Goal: Task Accomplishment & Management: Manage account settings

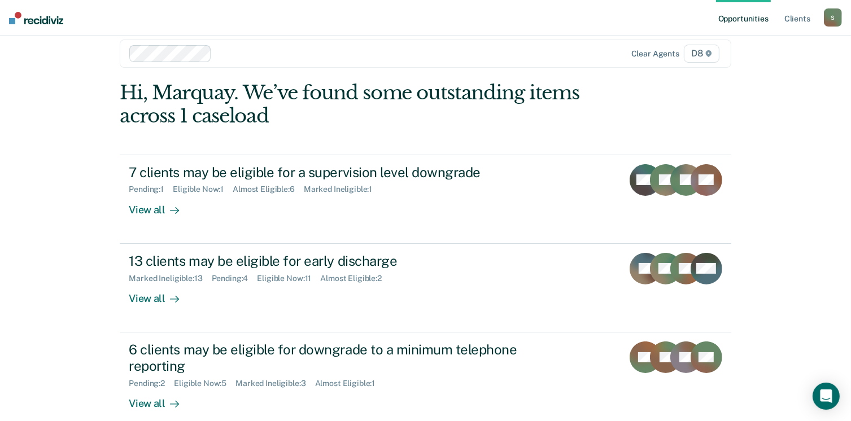
scroll to position [15, 0]
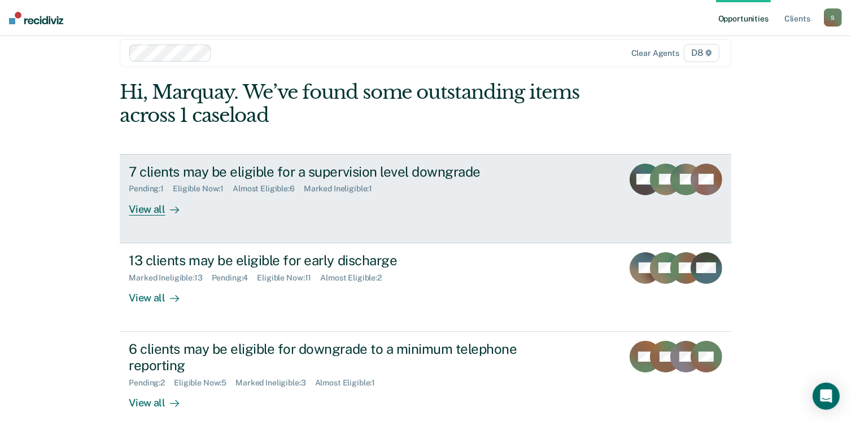
click at [458, 188] on div "Pending : 1 Eligible Now : 1 Almost Eligible : 6 Marked Ineligible : 1" at bounding box center [327, 187] width 397 height 14
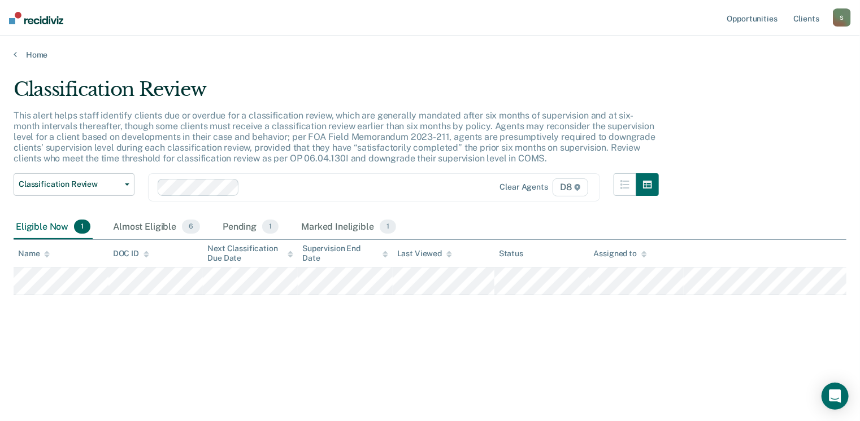
click at [342, 299] on div "Classification Review This alert helps staff identify clients due or overdue fo…" at bounding box center [430, 207] width 833 height 259
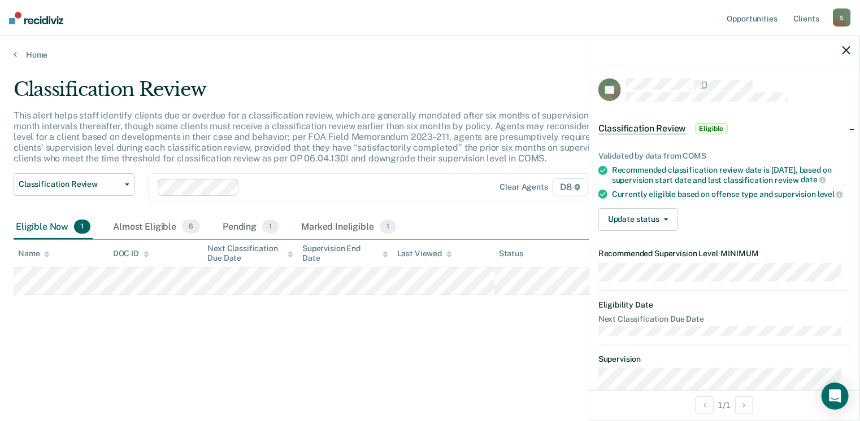
click at [364, 314] on div "Classification Review This alert helps staff identify clients due or overdue fo…" at bounding box center [430, 207] width 833 height 259
click at [841, 48] on div at bounding box center [724, 50] width 270 height 28
click at [848, 47] on icon "button" at bounding box center [846, 50] width 8 height 8
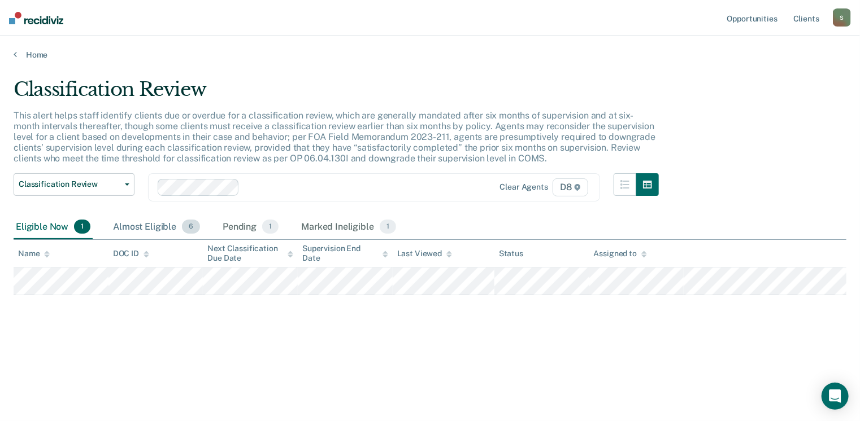
click at [132, 226] on div "Almost Eligible 6" at bounding box center [157, 227] width 92 height 25
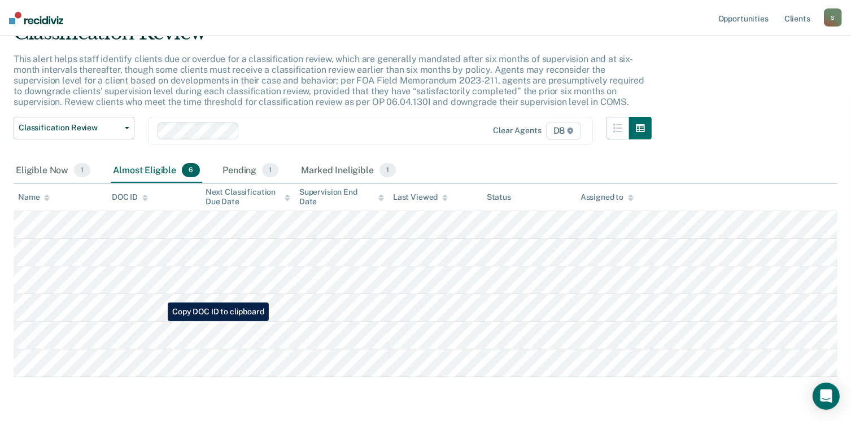
scroll to position [56, 0]
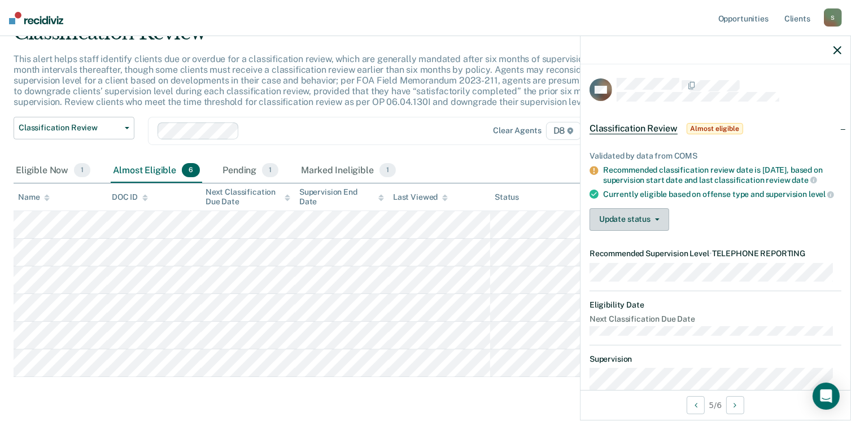
click at [637, 231] on button "Update status" at bounding box center [630, 219] width 80 height 23
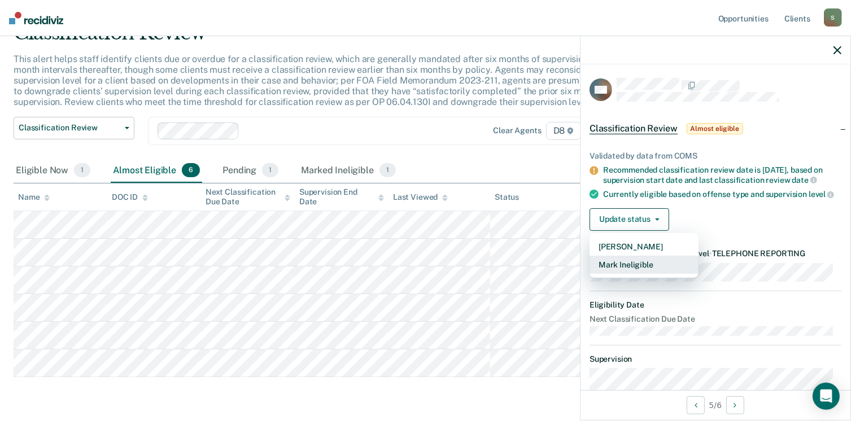
click at [648, 274] on button "Mark Ineligible" at bounding box center [644, 265] width 109 height 18
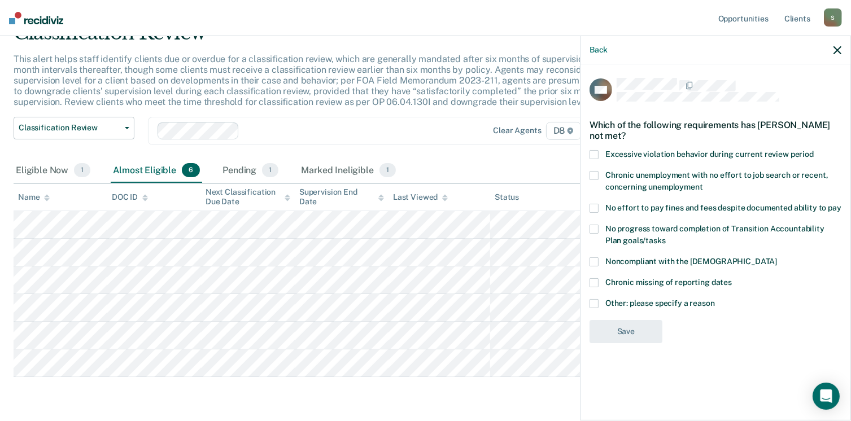
click at [594, 302] on span at bounding box center [594, 303] width 9 height 9
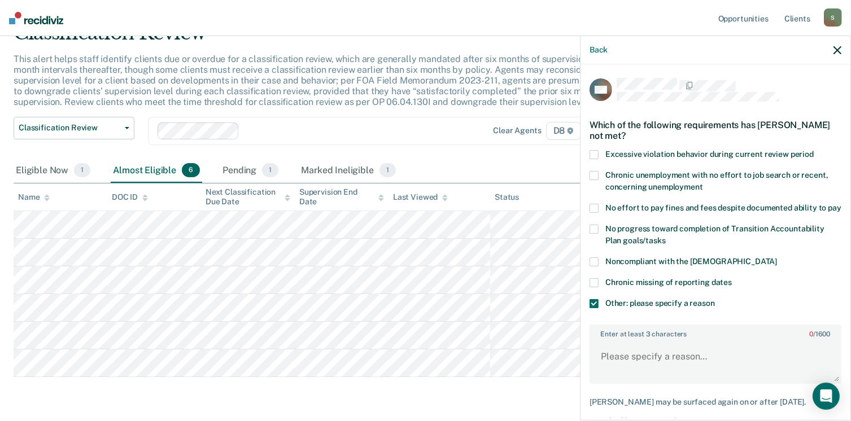
scroll to position [69, 0]
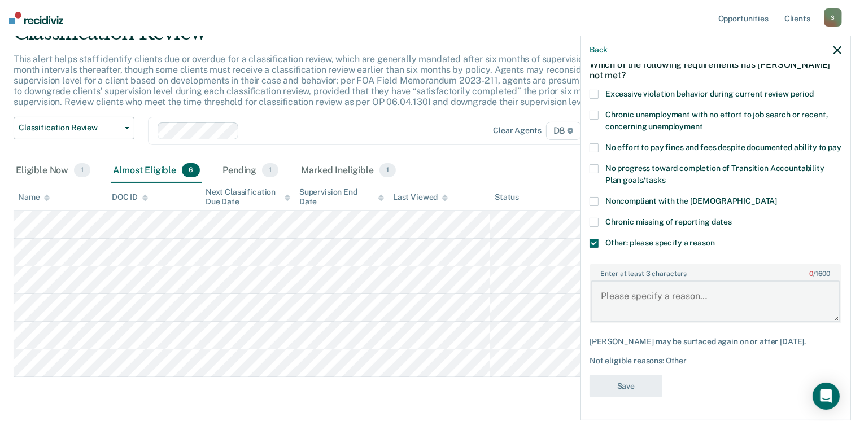
click at [627, 307] on textarea "Enter at least 3 characters 0 / 1600" at bounding box center [716, 302] width 250 height 42
type textarea "Pending violation"
click at [634, 384] on button "Save" at bounding box center [626, 386] width 73 height 23
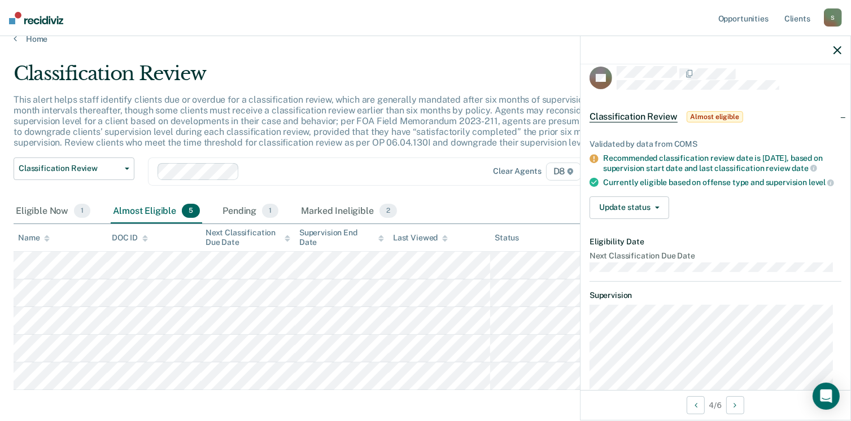
scroll to position [0, 0]
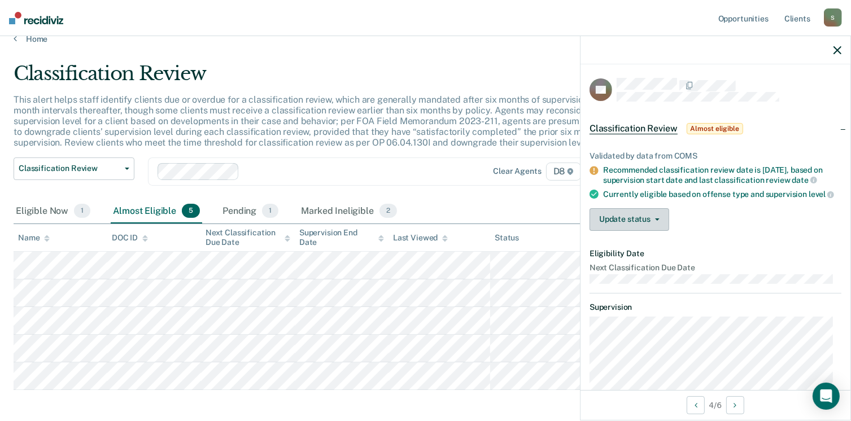
click at [615, 231] on button "Update status" at bounding box center [630, 219] width 80 height 23
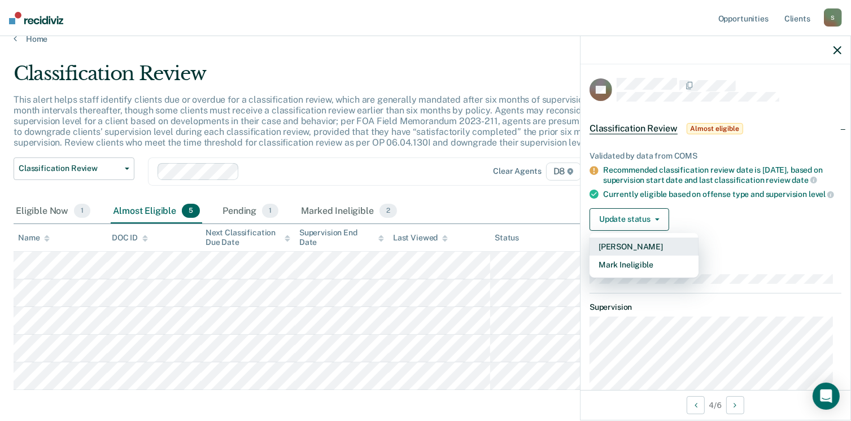
click at [626, 256] on button "[PERSON_NAME]" at bounding box center [644, 247] width 109 height 18
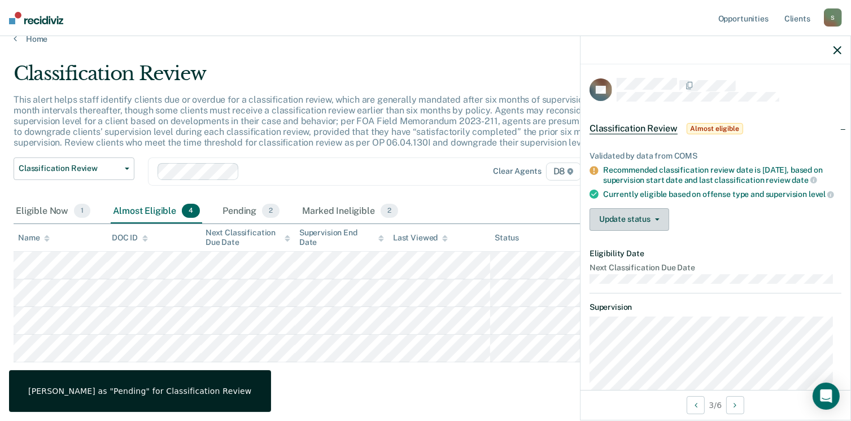
click at [613, 230] on button "Update status" at bounding box center [630, 219] width 80 height 23
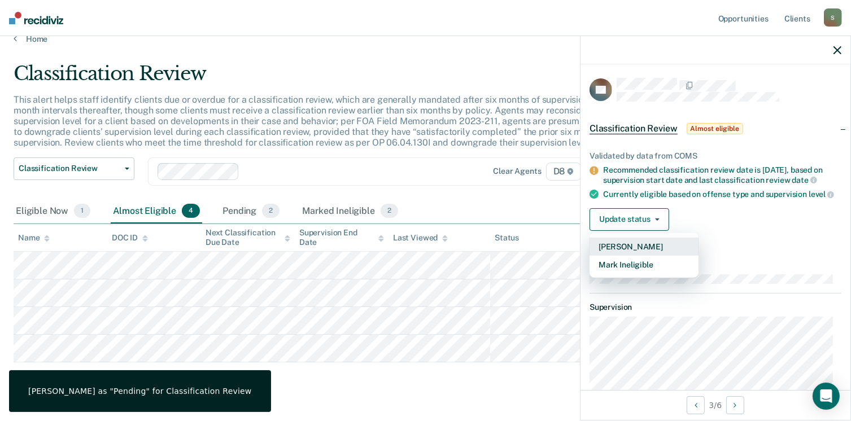
click at [630, 256] on button "[PERSON_NAME]" at bounding box center [644, 247] width 109 height 18
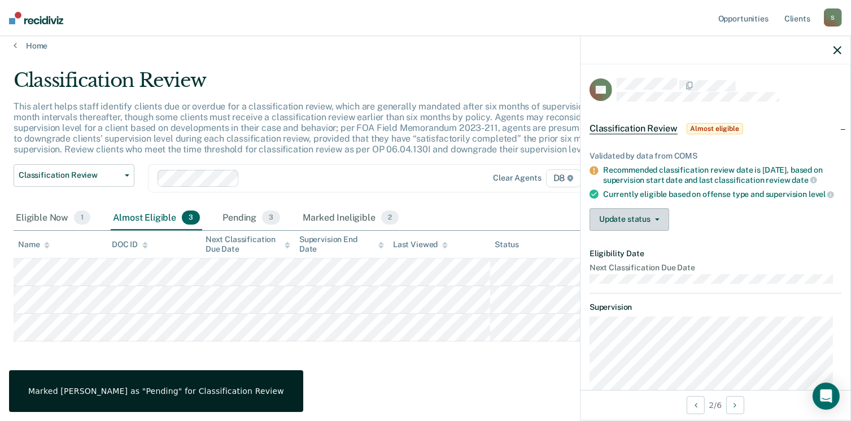
click at [617, 231] on button "Update status" at bounding box center [630, 219] width 80 height 23
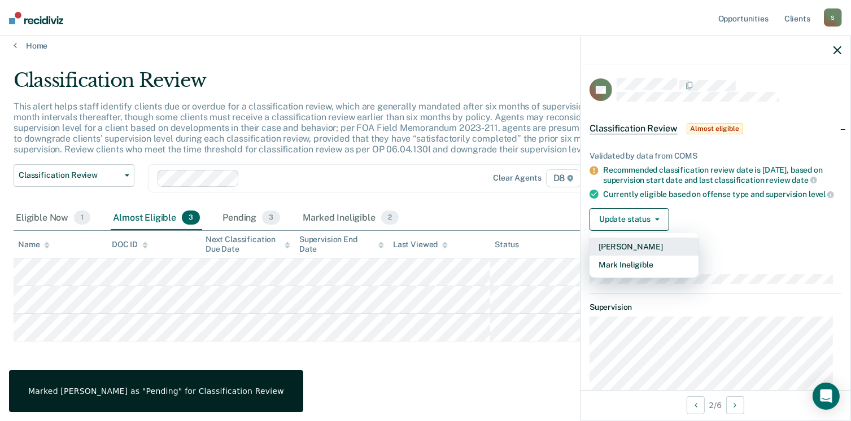
click at [642, 256] on button "[PERSON_NAME]" at bounding box center [644, 247] width 109 height 18
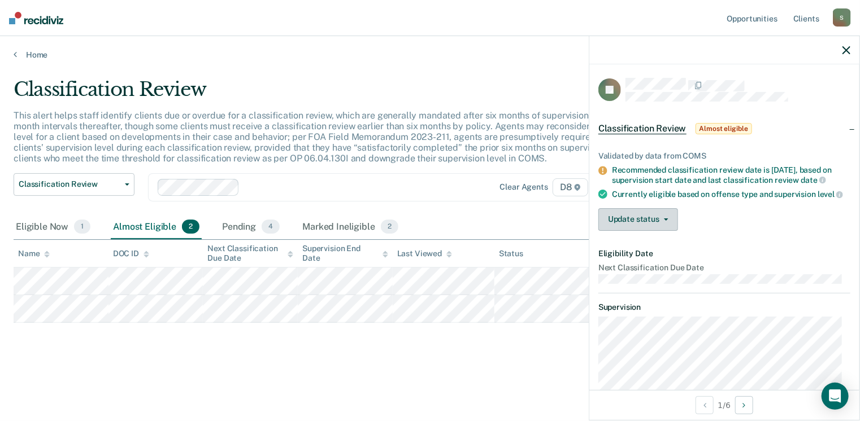
click at [620, 231] on button "Update status" at bounding box center [638, 219] width 80 height 23
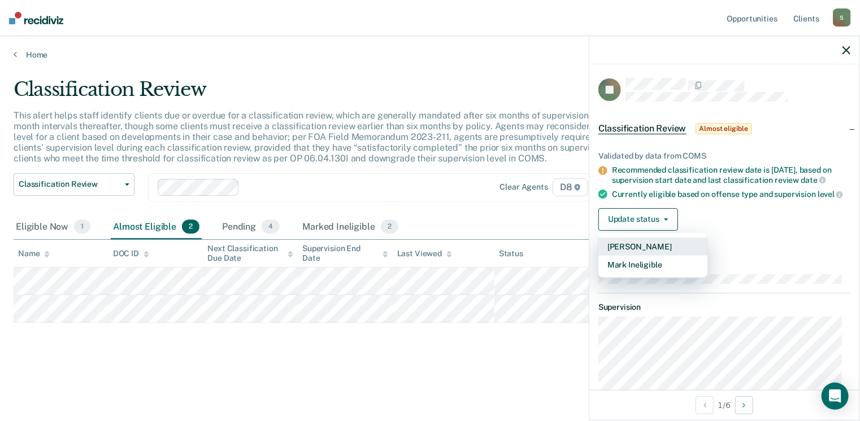
click at [628, 256] on button "[PERSON_NAME]" at bounding box center [652, 247] width 109 height 18
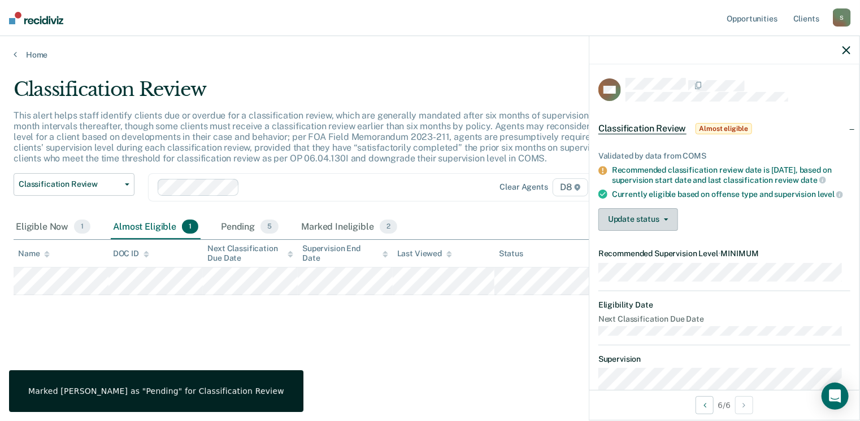
click at [619, 231] on button "Update status" at bounding box center [638, 219] width 80 height 23
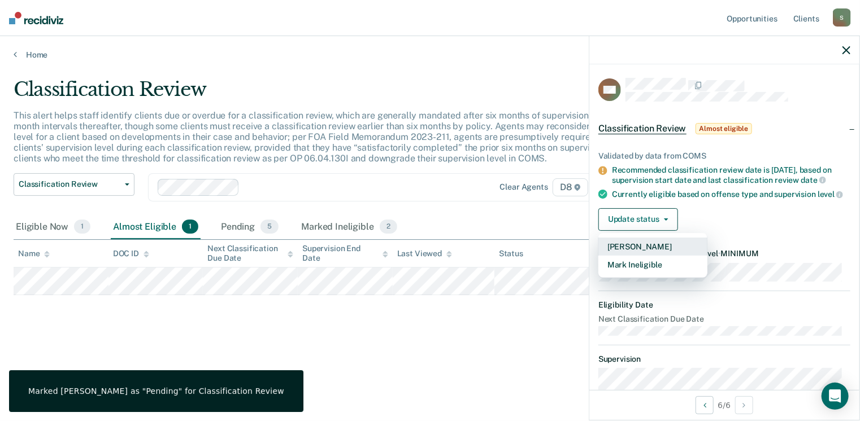
click at [634, 256] on button "[PERSON_NAME]" at bounding box center [652, 247] width 109 height 18
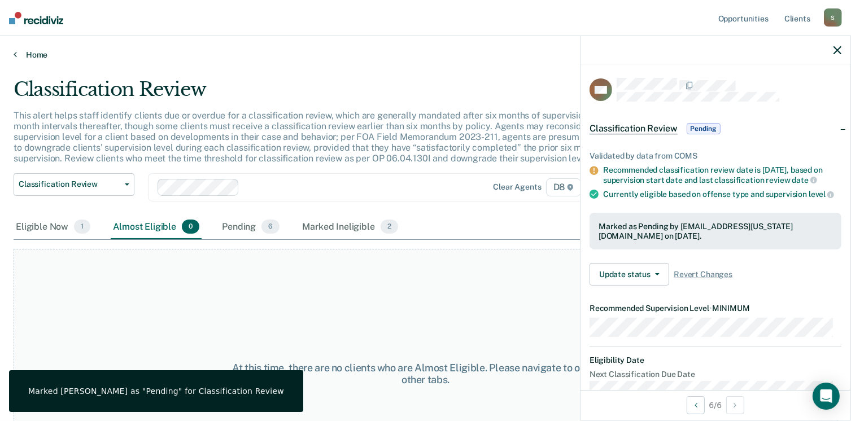
click at [40, 58] on link "Home" at bounding box center [426, 55] width 824 height 10
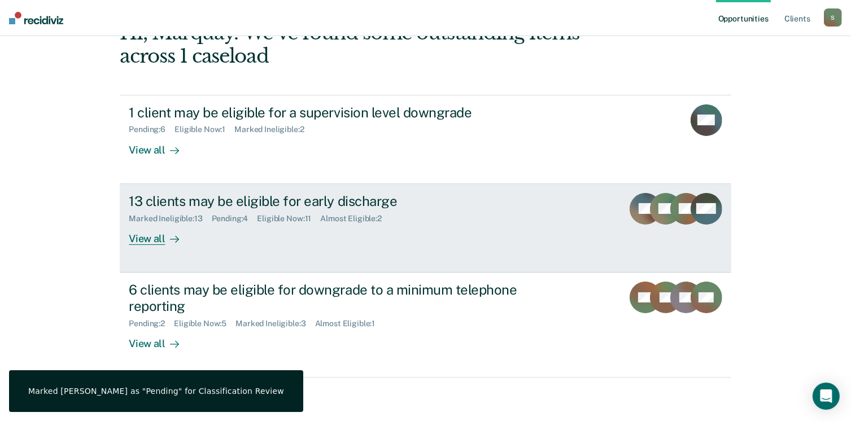
scroll to position [75, 0]
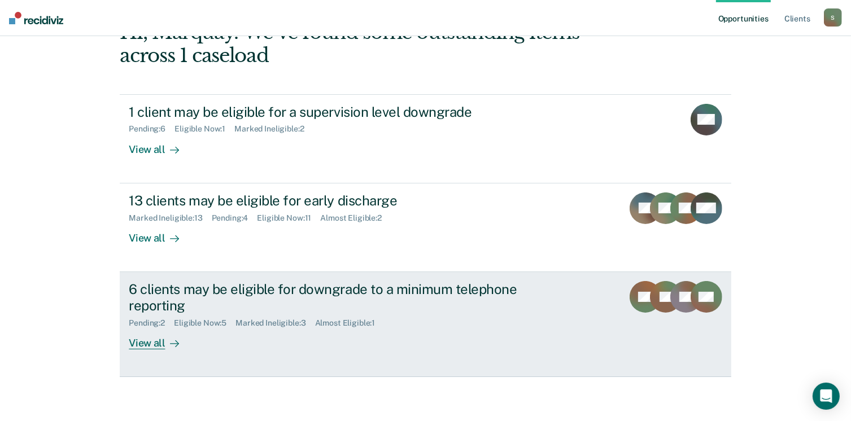
click at [364, 288] on div "6 clients may be eligible for downgrade to a minimum telephone reporting" at bounding box center [327, 297] width 397 height 33
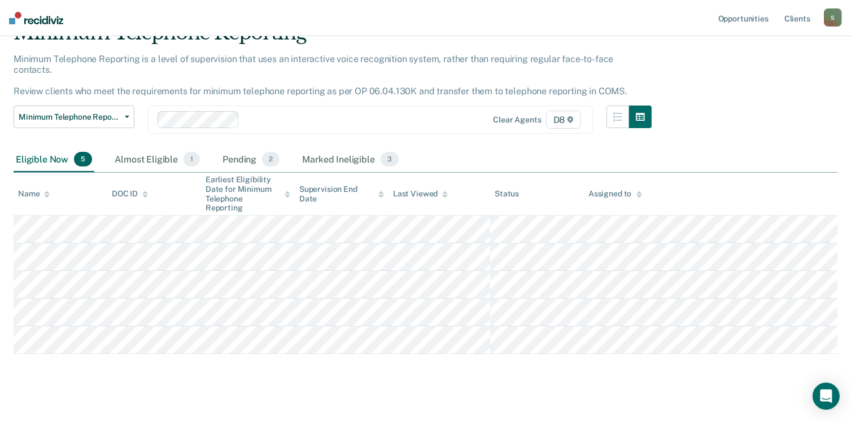
scroll to position [58, 0]
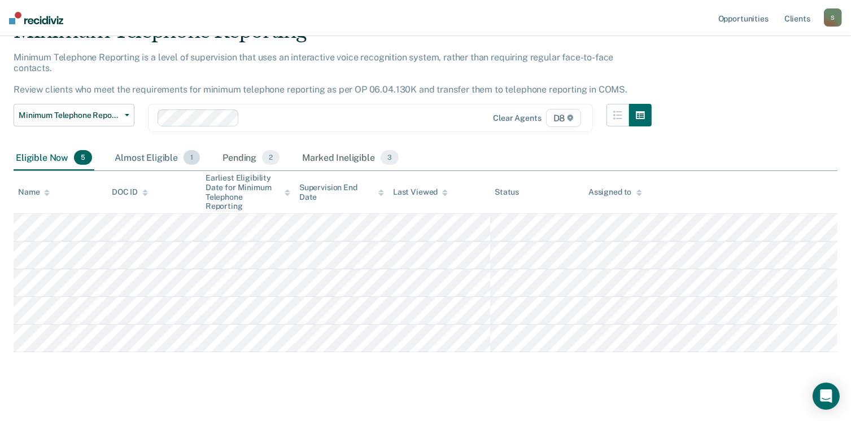
click at [143, 147] on div "Almost Eligible 1" at bounding box center [157, 158] width 90 height 25
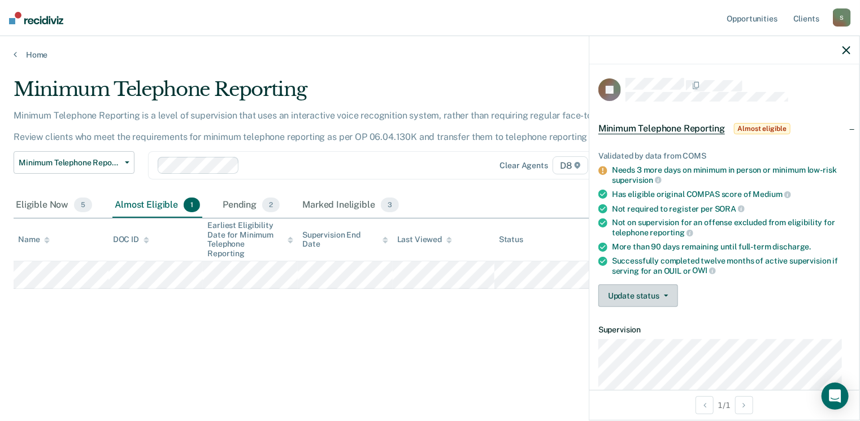
click at [651, 290] on button "Update status" at bounding box center [638, 296] width 80 height 23
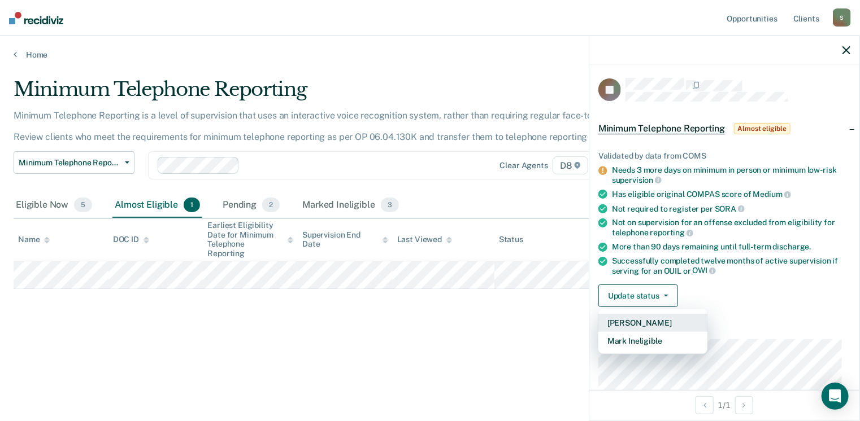
click at [656, 317] on button "[PERSON_NAME]" at bounding box center [652, 323] width 109 height 18
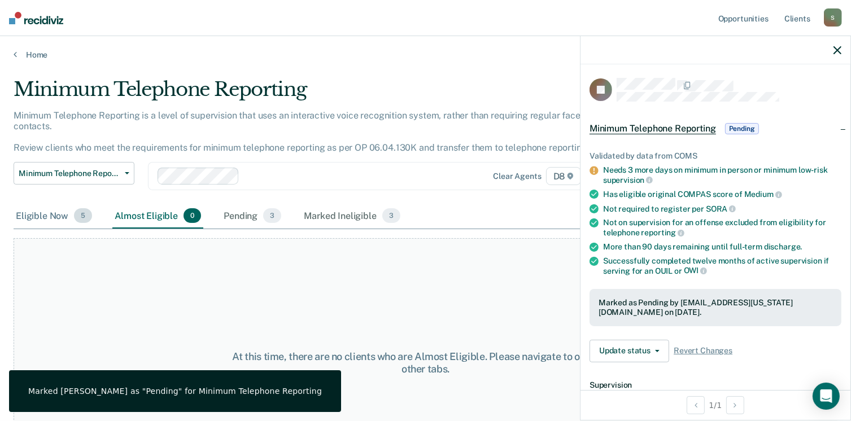
click at [34, 205] on div "Eligible Now 5" at bounding box center [54, 216] width 81 height 25
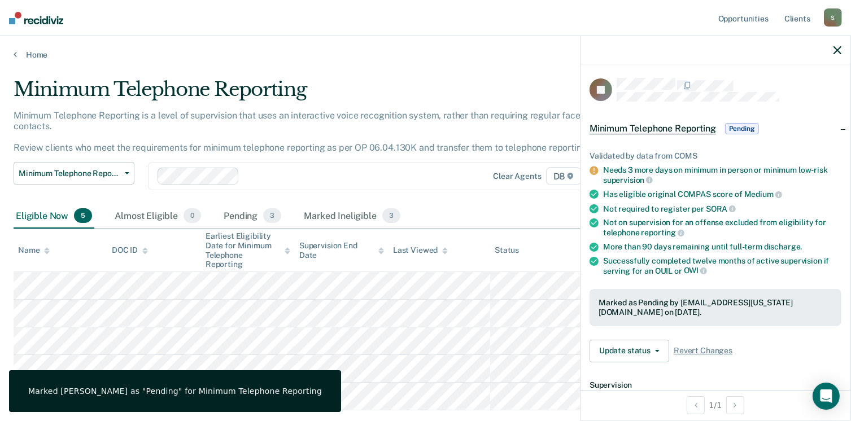
scroll to position [58, 0]
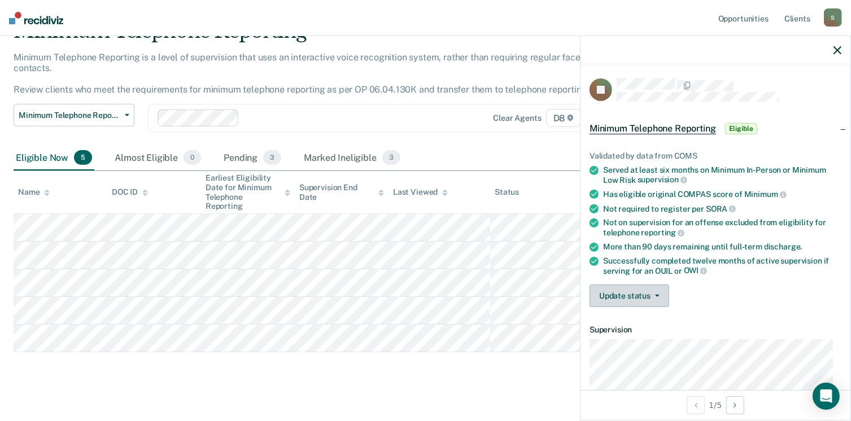
click at [616, 294] on button "Update status" at bounding box center [630, 296] width 80 height 23
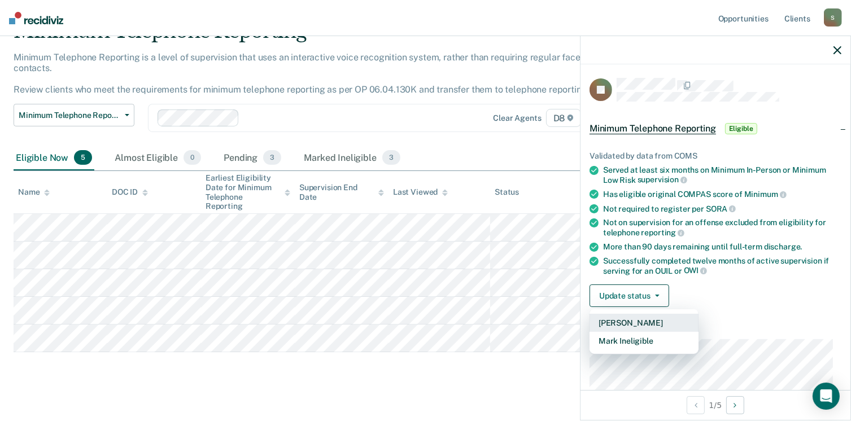
click at [633, 317] on button "[PERSON_NAME]" at bounding box center [644, 323] width 109 height 18
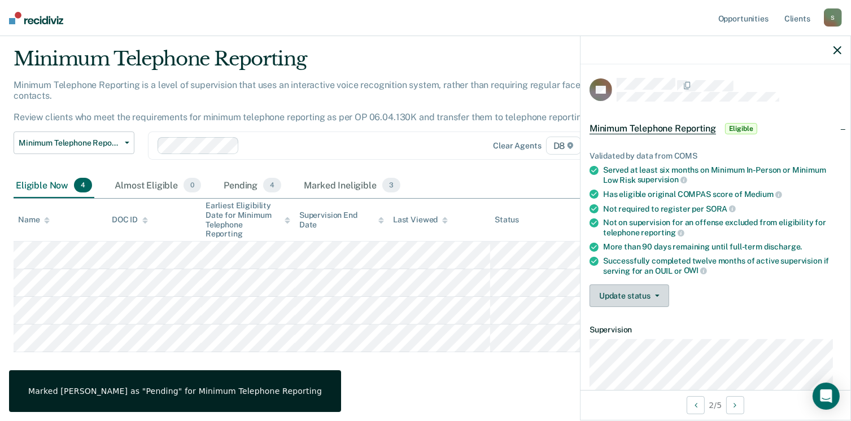
click at [636, 302] on button "Update status" at bounding box center [630, 296] width 80 height 23
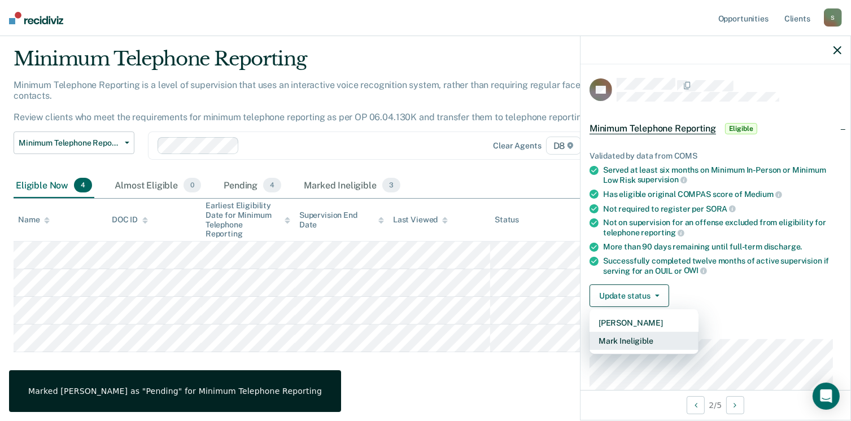
click at [659, 334] on button "Mark Ineligible" at bounding box center [644, 341] width 109 height 18
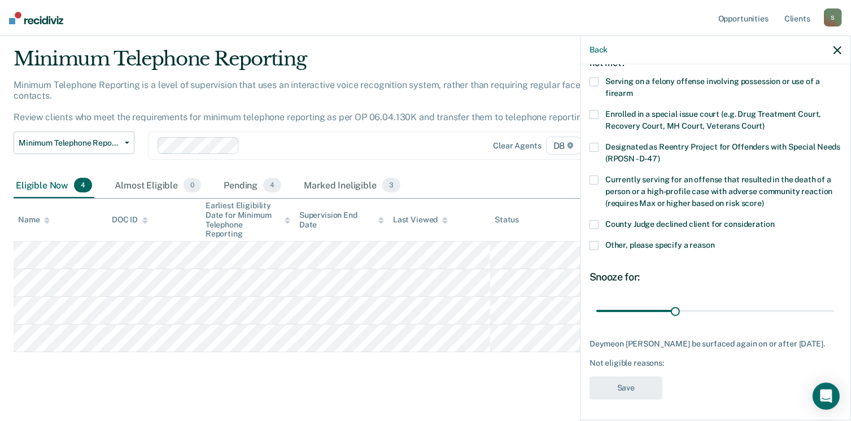
scroll to position [0, 0]
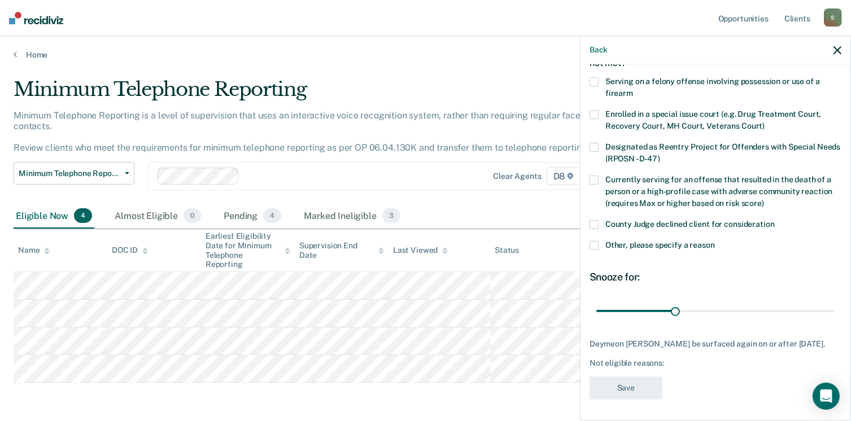
click at [837, 49] on icon "button" at bounding box center [838, 50] width 8 height 8
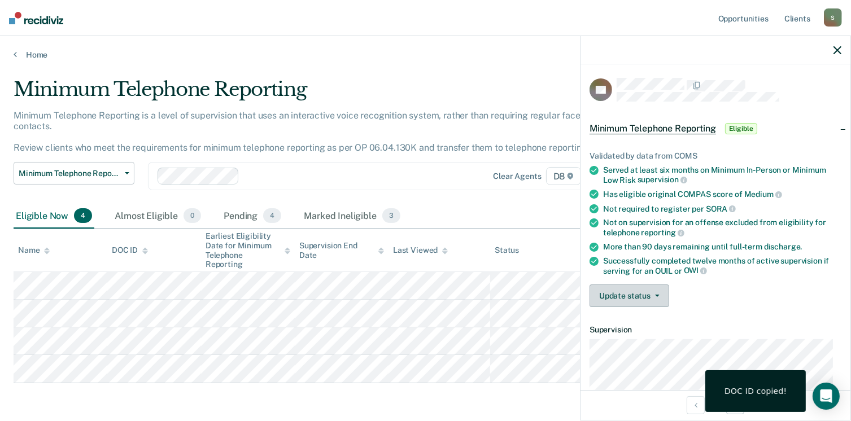
click at [637, 295] on button "Update status" at bounding box center [630, 296] width 80 height 23
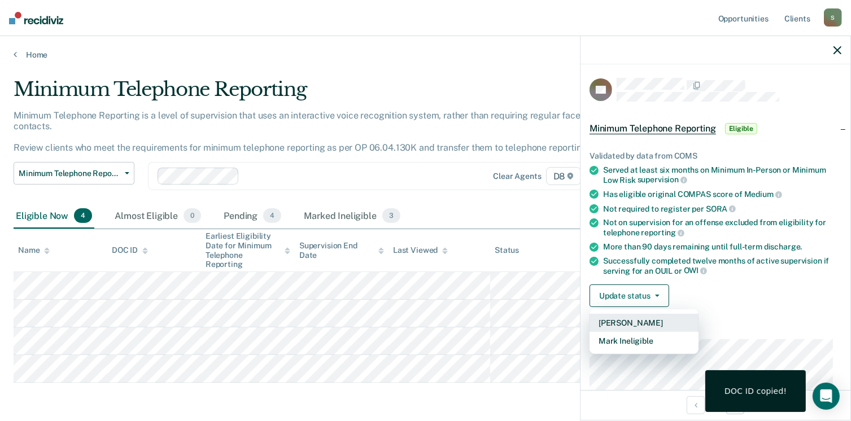
click at [649, 319] on button "[PERSON_NAME]" at bounding box center [644, 323] width 109 height 18
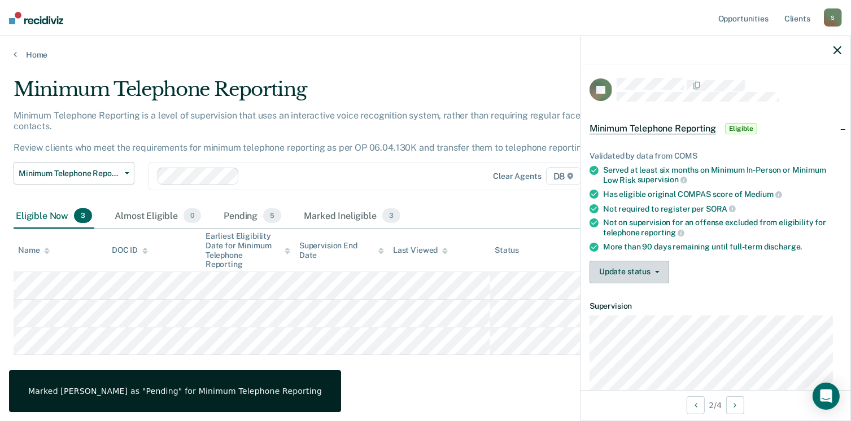
click at [606, 271] on button "Update status" at bounding box center [630, 272] width 80 height 23
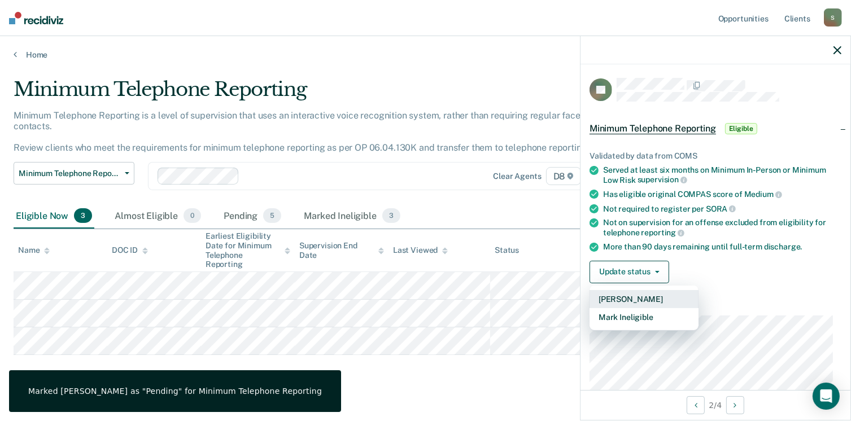
click at [627, 296] on button "[PERSON_NAME]" at bounding box center [644, 299] width 109 height 18
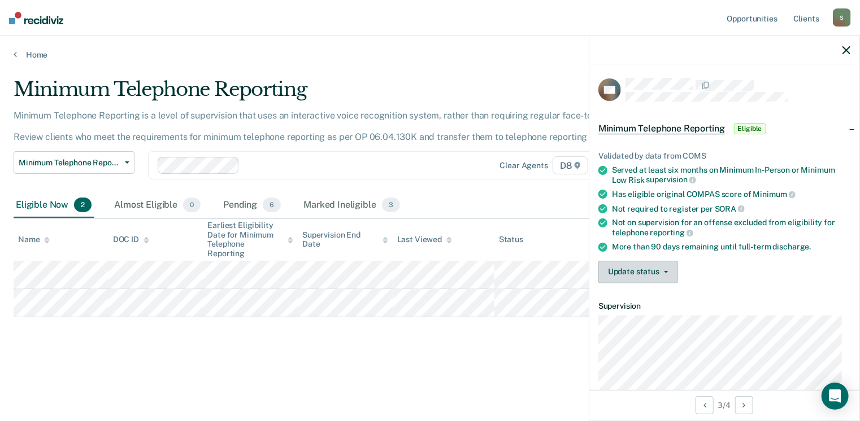
click at [636, 278] on button "Update status" at bounding box center [638, 272] width 80 height 23
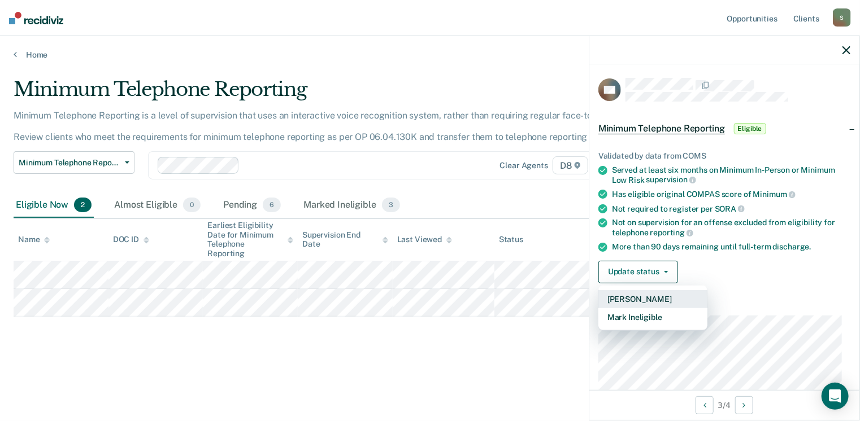
click at [654, 294] on button "[PERSON_NAME]" at bounding box center [652, 299] width 109 height 18
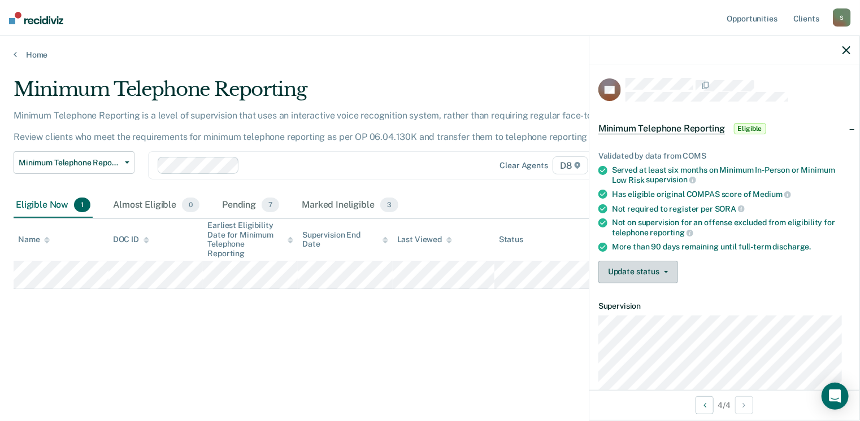
click at [624, 263] on button "Update status" at bounding box center [638, 272] width 80 height 23
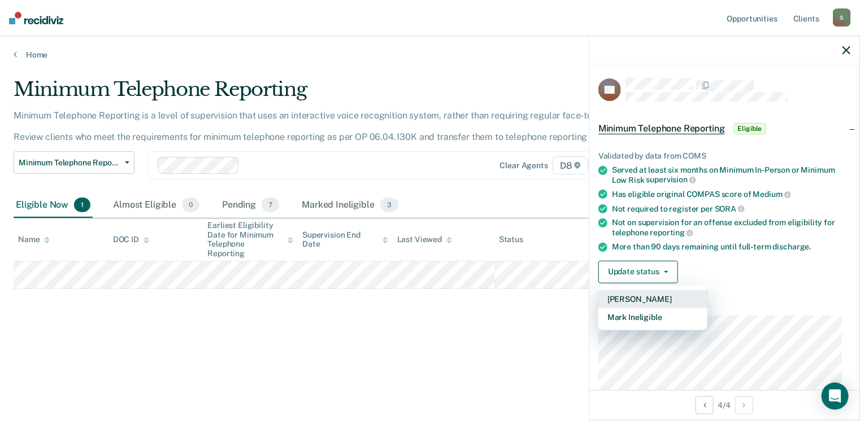
click at [650, 301] on button "[PERSON_NAME]" at bounding box center [652, 299] width 109 height 18
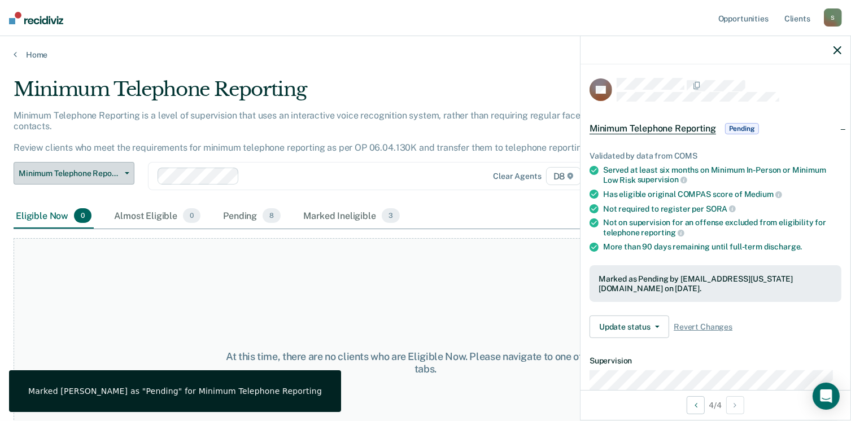
click at [95, 169] on span "Minimum Telephone Reporting" at bounding box center [70, 174] width 102 height 10
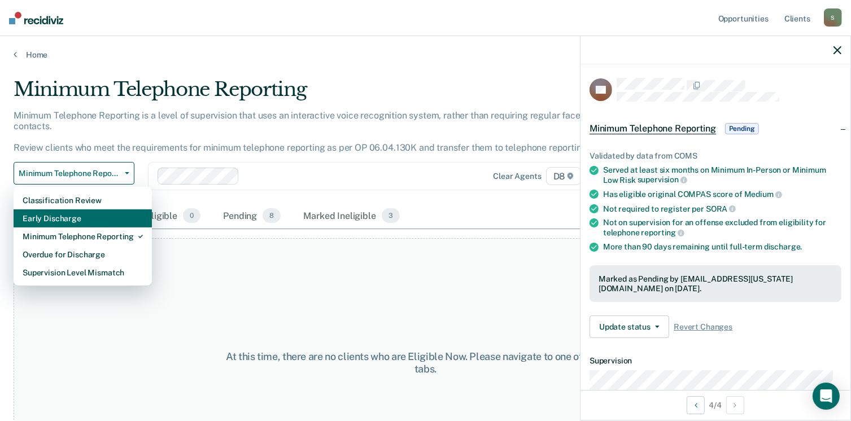
click at [99, 210] on div "Early Discharge" at bounding box center [83, 219] width 120 height 18
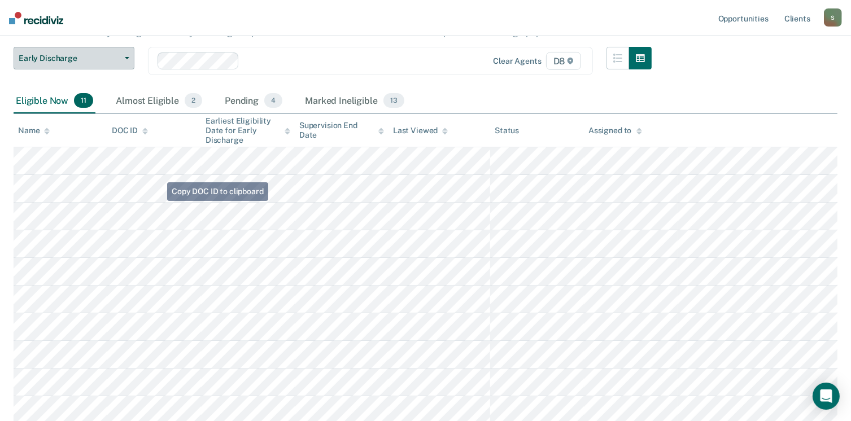
scroll to position [115, 0]
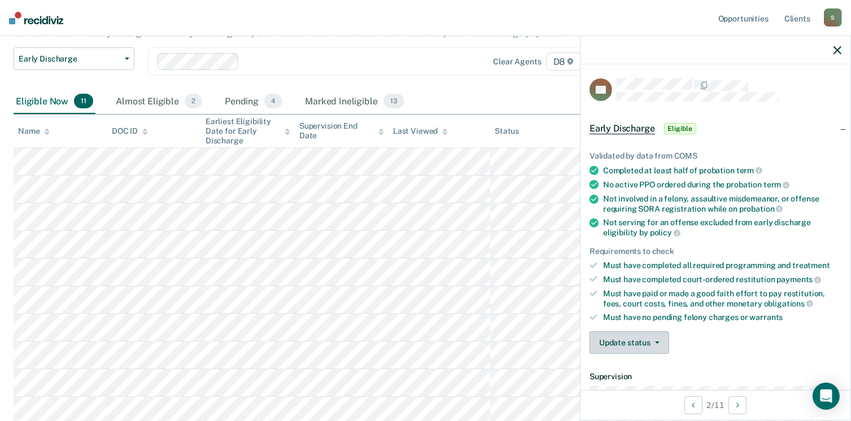
click at [617, 332] on button "Update status" at bounding box center [630, 343] width 80 height 23
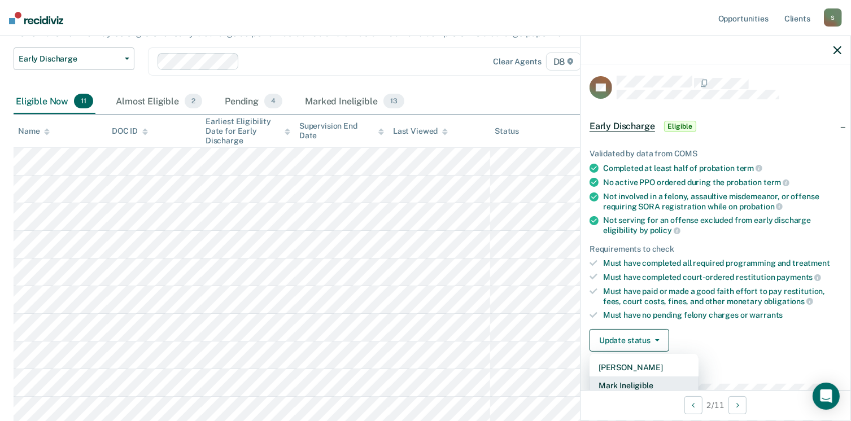
click at [649, 383] on button "Mark Ineligible" at bounding box center [644, 386] width 109 height 18
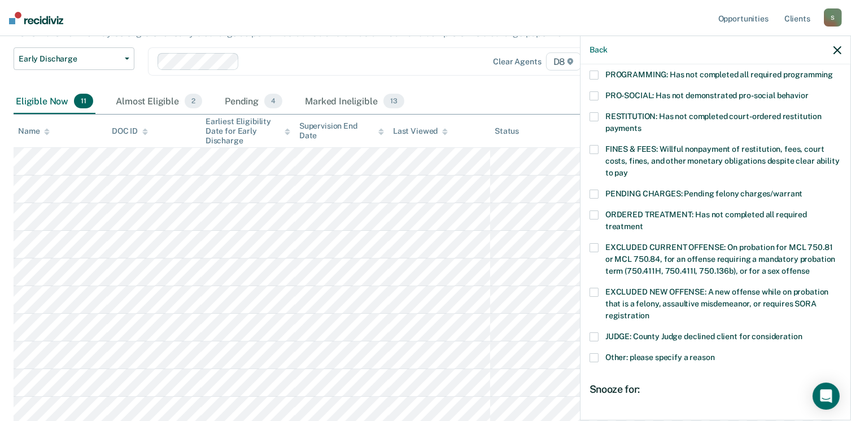
scroll to position [256, 0]
click at [594, 353] on span at bounding box center [594, 357] width 9 height 9
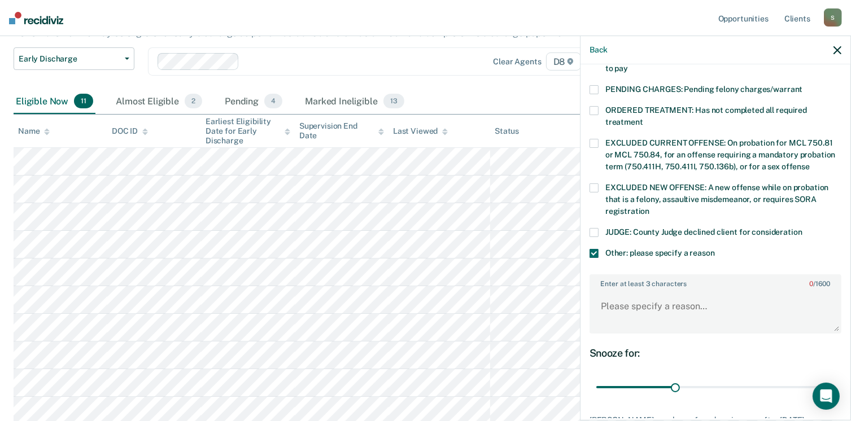
scroll to position [361, 0]
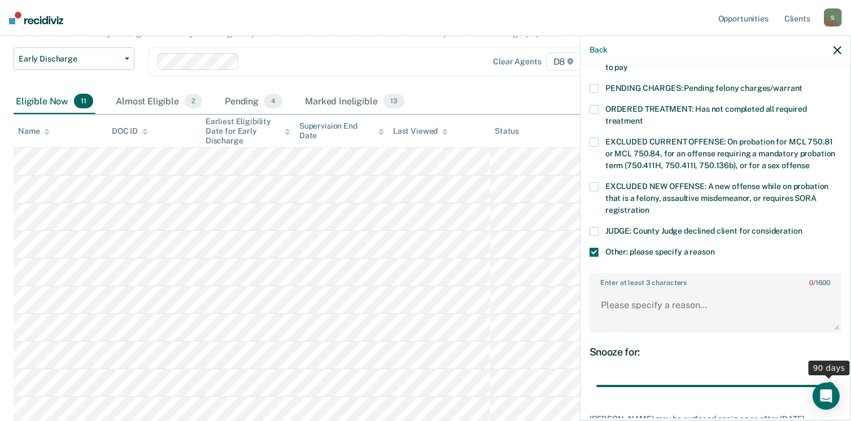
drag, startPoint x: 674, startPoint y: 375, endPoint x: 863, endPoint y: 357, distance: 190.1
type input "90"
click at [835, 377] on input "range" at bounding box center [716, 387] width 238 height 20
click at [698, 290] on textarea "Enter at least 3 characters 0 / 1600" at bounding box center [716, 311] width 250 height 42
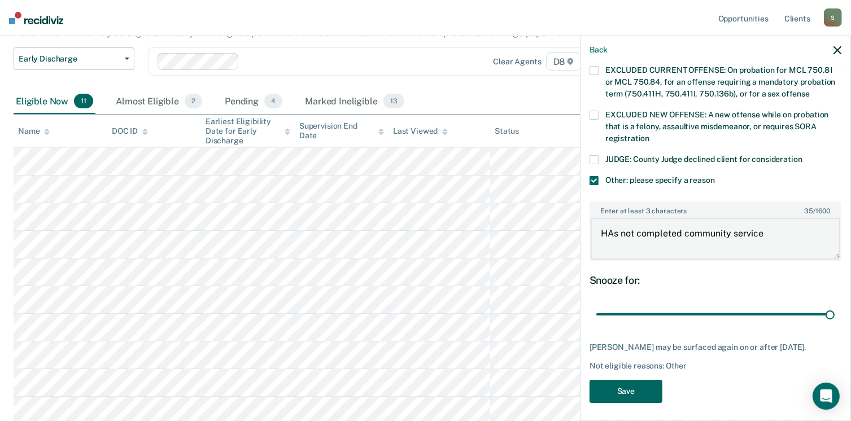
type textarea "HAs not completed community service"
click at [634, 385] on button "Save" at bounding box center [626, 391] width 73 height 23
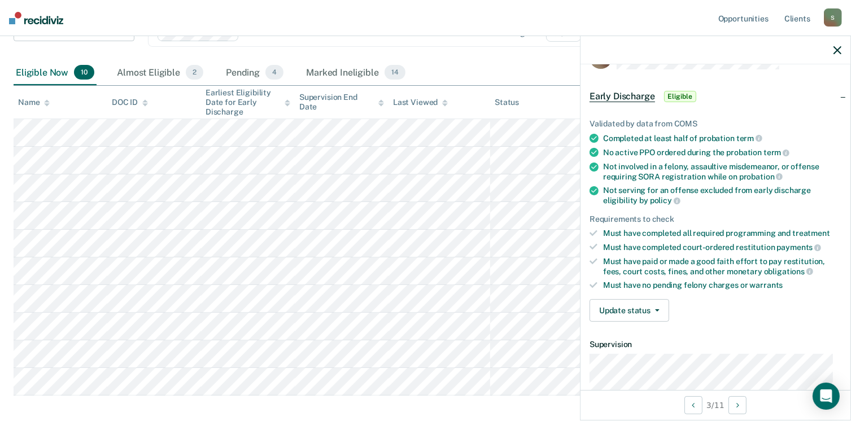
scroll to position [30, 0]
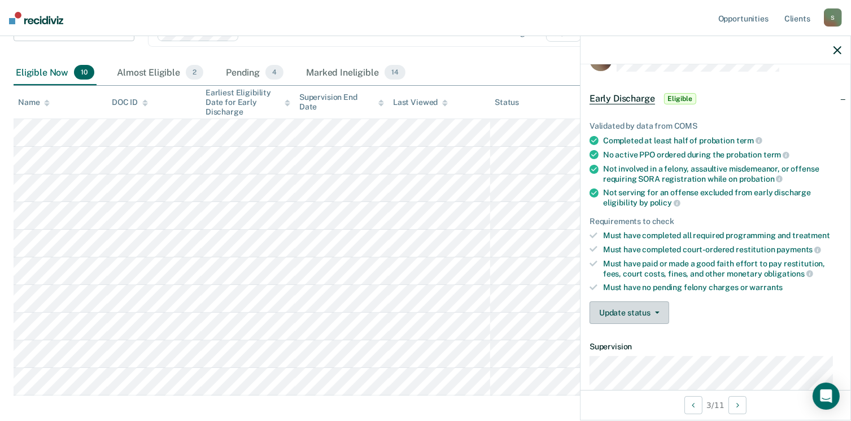
click at [633, 314] on button "Update status" at bounding box center [630, 313] width 80 height 23
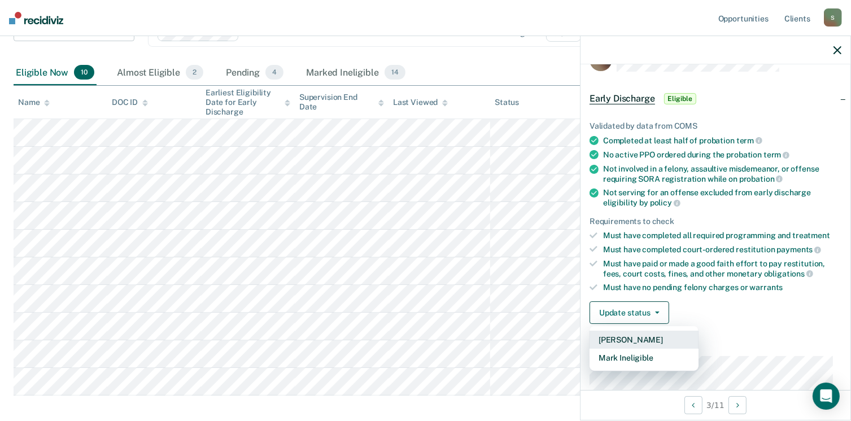
click at [635, 335] on button "[PERSON_NAME]" at bounding box center [644, 340] width 109 height 18
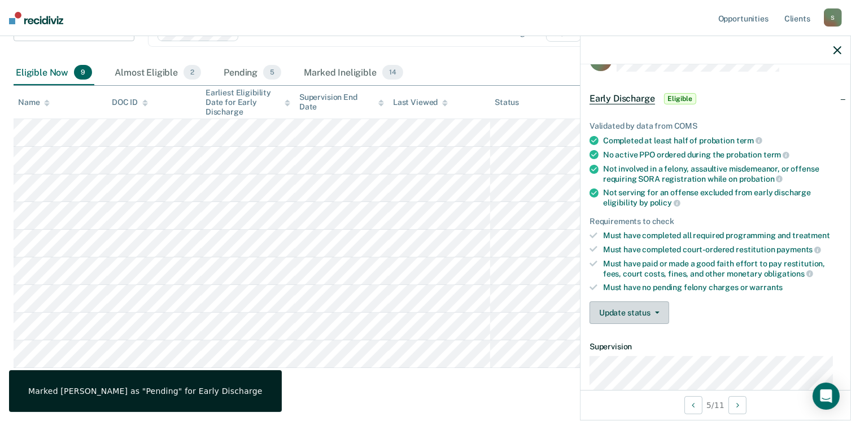
click at [621, 317] on button "Update status" at bounding box center [630, 313] width 80 height 23
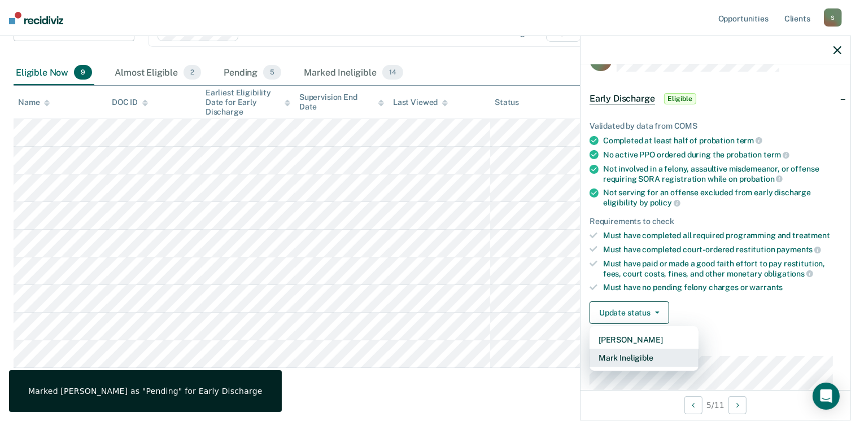
click at [642, 354] on button "Mark Ineligible" at bounding box center [644, 358] width 109 height 18
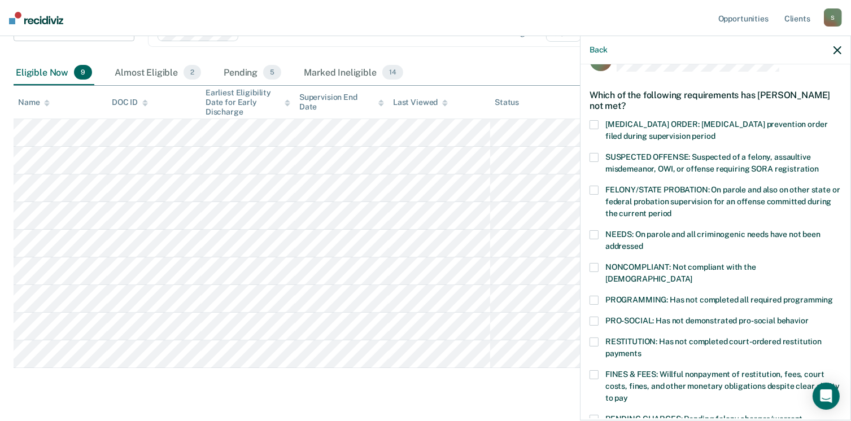
click at [603, 296] on label "PROGRAMMING: Has not completed all required programming" at bounding box center [716, 302] width 252 height 12
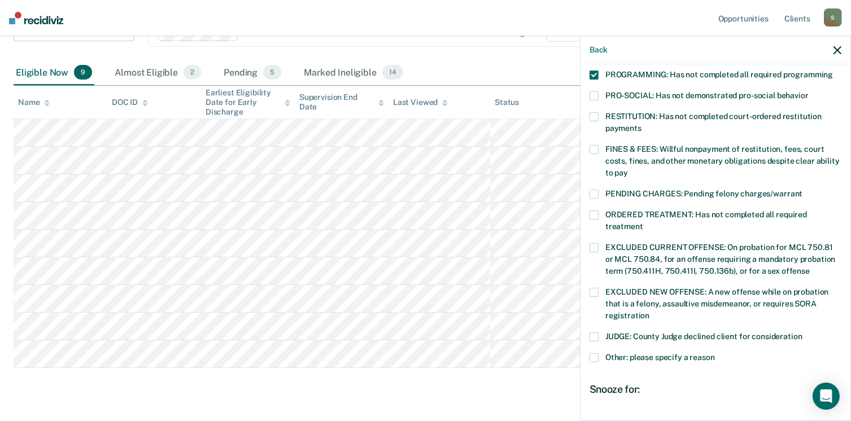
scroll to position [356, 0]
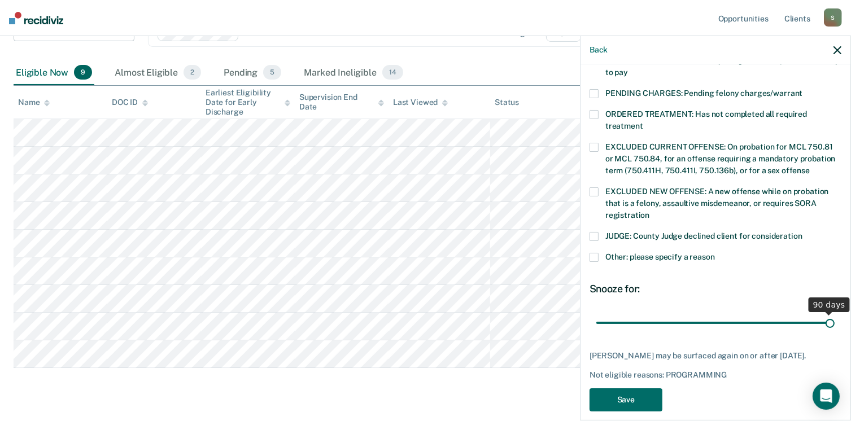
drag, startPoint x: 673, startPoint y: 310, endPoint x: 863, endPoint y: 322, distance: 190.2
type input "90"
click at [835, 322] on input "range" at bounding box center [716, 324] width 238 height 20
click at [647, 389] on button "Save" at bounding box center [626, 400] width 73 height 23
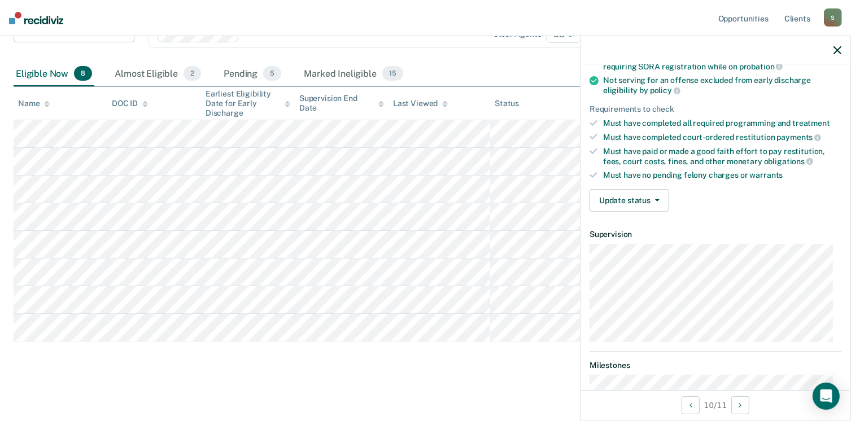
scroll to position [140, 0]
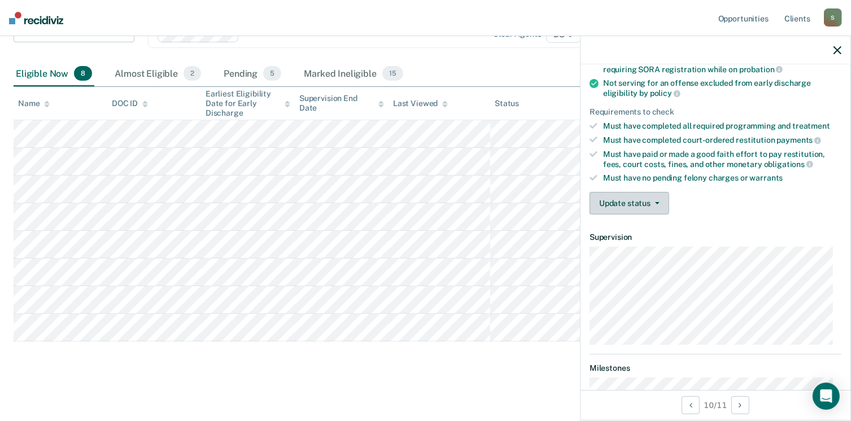
click at [633, 206] on button "Update status" at bounding box center [630, 203] width 80 height 23
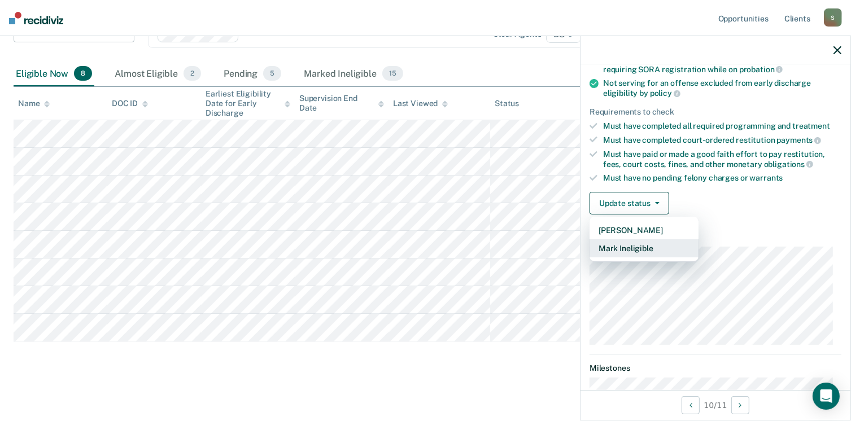
click at [650, 245] on button "Mark Ineligible" at bounding box center [644, 249] width 109 height 18
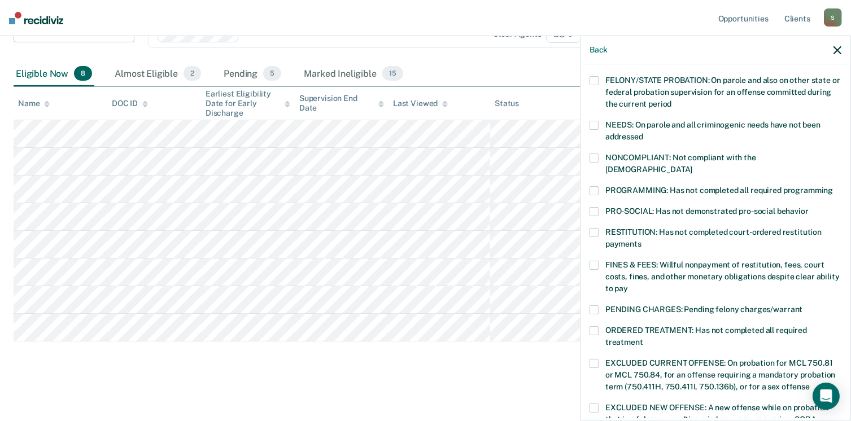
click at [599, 186] on label "PROGRAMMING: Has not completed all required programming" at bounding box center [716, 192] width 252 height 12
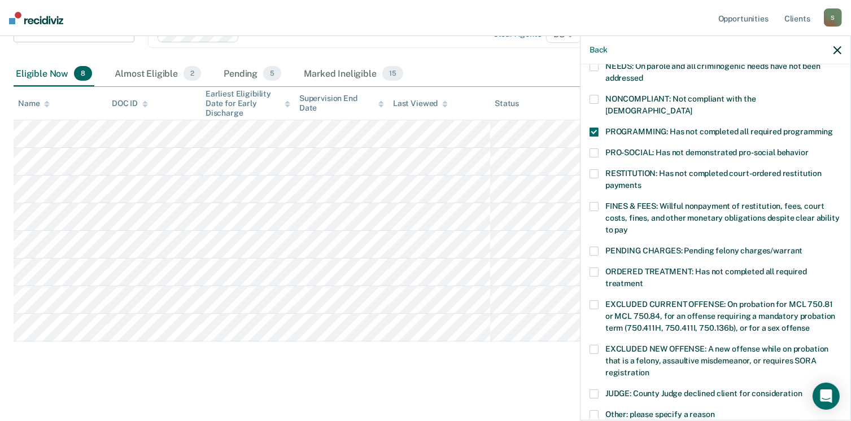
scroll to position [199, 0]
click at [594, 267] on span at bounding box center [594, 271] width 9 height 9
click at [597, 127] on span at bounding box center [594, 131] width 9 height 9
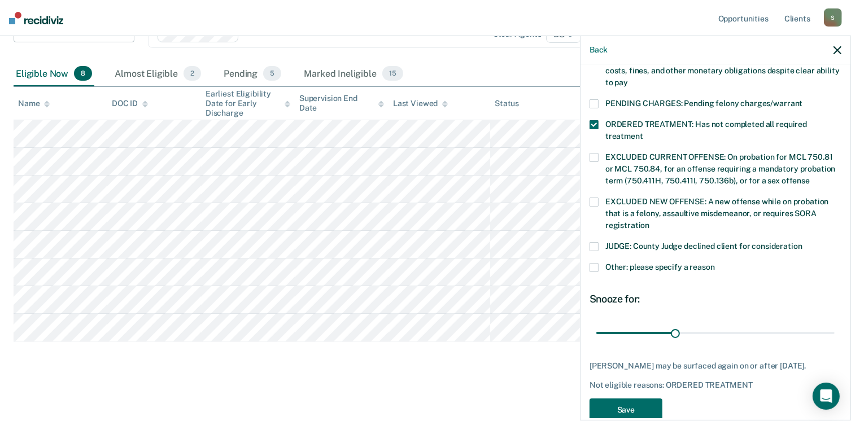
scroll to position [356, 0]
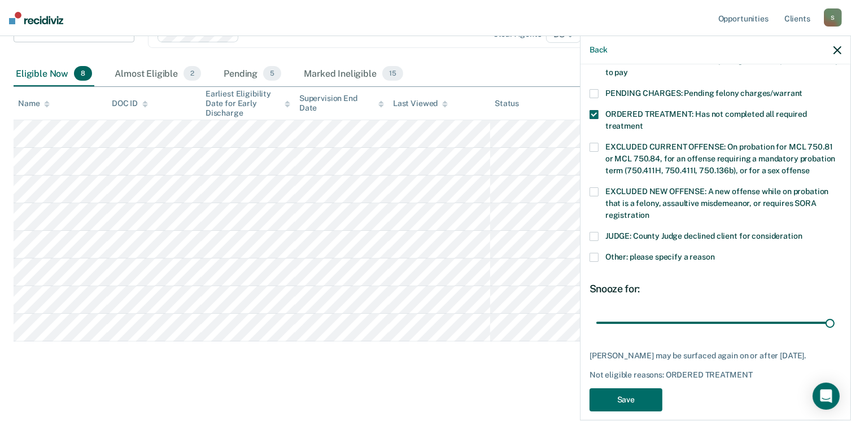
drag, startPoint x: 673, startPoint y: 311, endPoint x: 854, endPoint y: 303, distance: 180.9
type input "90"
click at [835, 314] on input "range" at bounding box center [716, 324] width 238 height 20
click at [638, 389] on button "Save" at bounding box center [626, 400] width 73 height 23
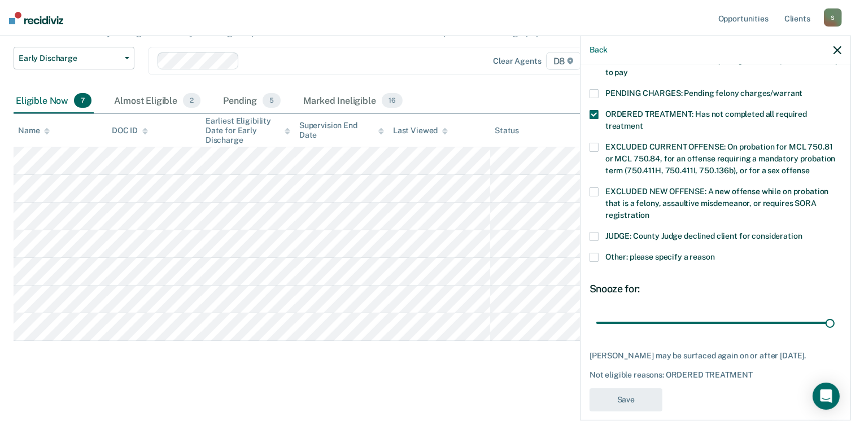
scroll to position [304, 0]
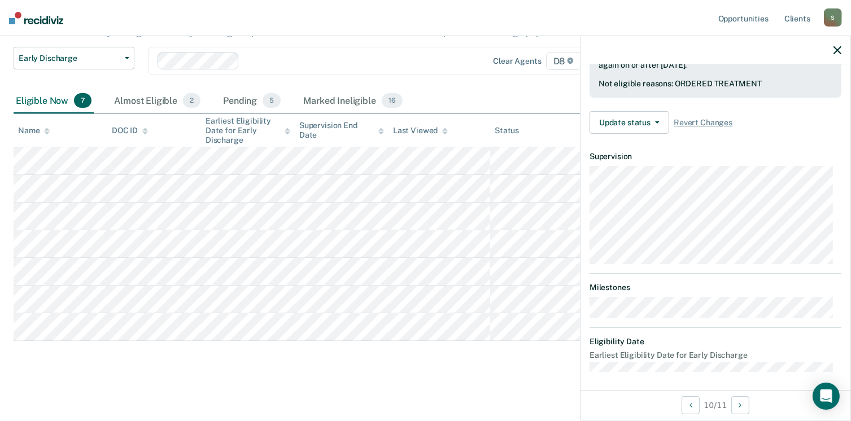
drag, startPoint x: 314, startPoint y: 358, endPoint x: 66, endPoint y: 375, distance: 249.2
click at [66, 375] on main "Early Discharge Early Discharge is the termination of the period of probation o…" at bounding box center [425, 182] width 851 height 475
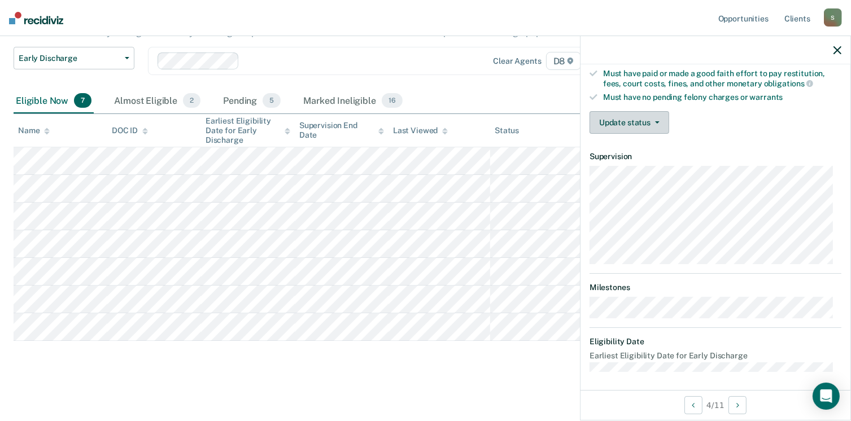
click at [629, 117] on button "Update status" at bounding box center [630, 122] width 80 height 23
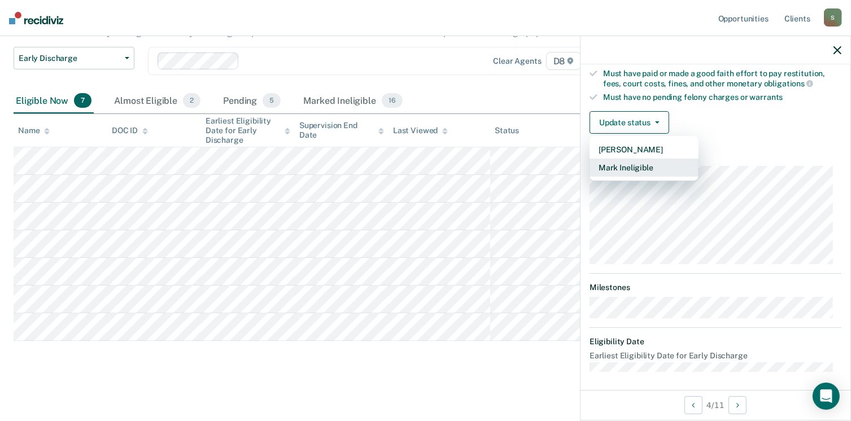
drag, startPoint x: 629, startPoint y: 117, endPoint x: 645, endPoint y: 162, distance: 47.0
click at [645, 134] on div "Update status [PERSON_NAME] Mark Ineligible" at bounding box center [630, 122] width 80 height 23
click at [619, 166] on button "Mark Ineligible" at bounding box center [644, 168] width 109 height 18
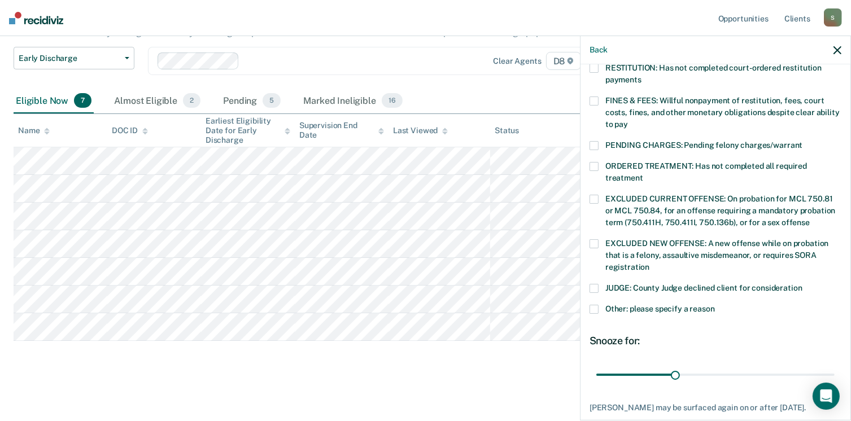
scroll to position [307, 0]
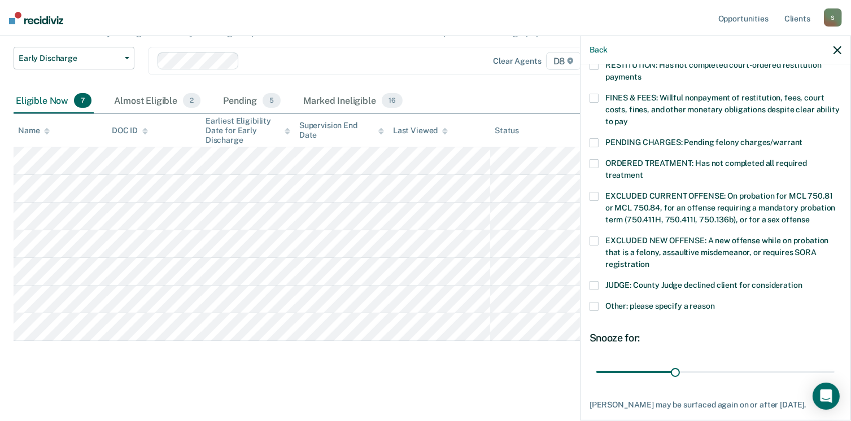
click at [591, 302] on span at bounding box center [594, 306] width 9 height 9
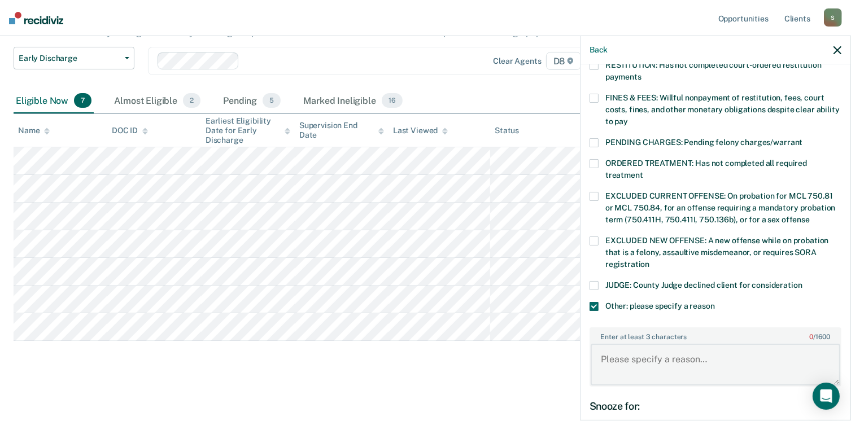
click at [667, 359] on textarea "Enter at least 3 characters 0 / 1600" at bounding box center [716, 365] width 250 height 42
type textarea "Needs to complete community service hours"
click at [734, 302] on label "Other: please specify a reason" at bounding box center [716, 308] width 252 height 12
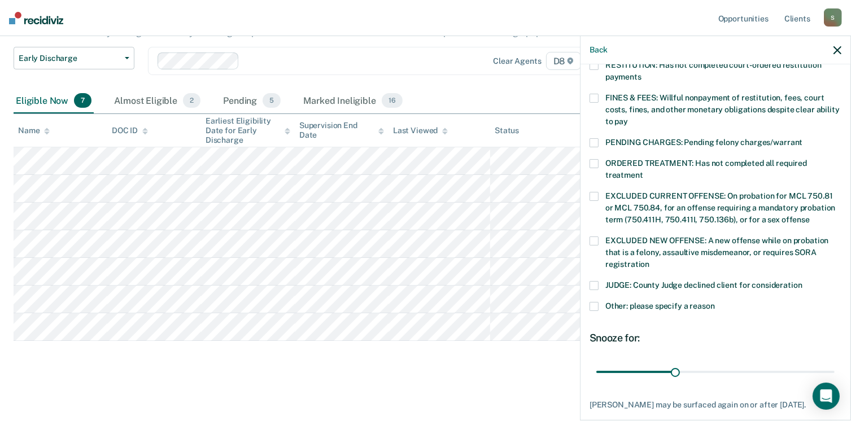
click at [734, 302] on label "Other: please specify a reason" at bounding box center [716, 308] width 252 height 12
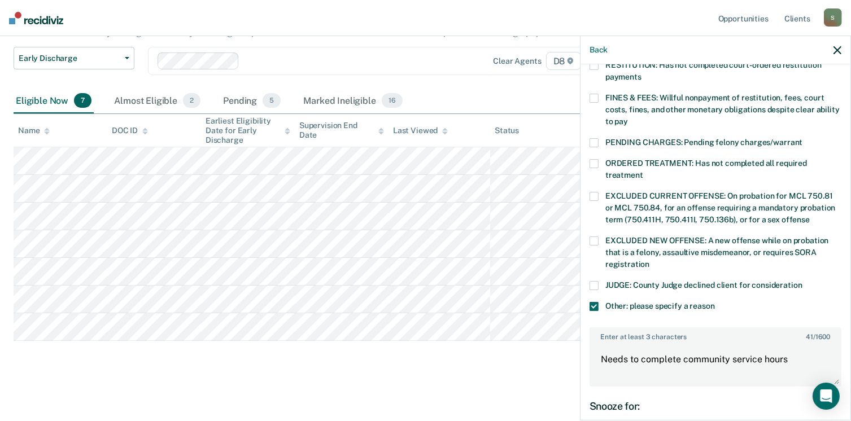
scroll to position [423, 0]
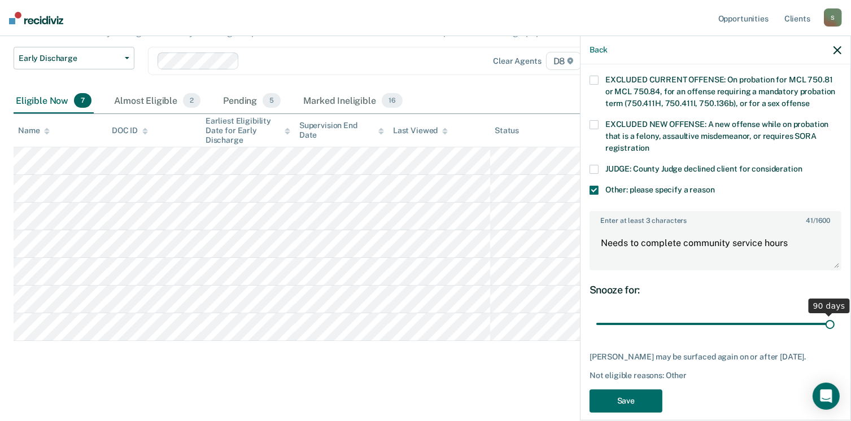
drag, startPoint x: 671, startPoint y: 310, endPoint x: 863, endPoint y: 308, distance: 192.1
type input "90"
click at [835, 315] on input "range" at bounding box center [716, 325] width 238 height 20
click at [633, 390] on button "Save" at bounding box center [626, 401] width 73 height 23
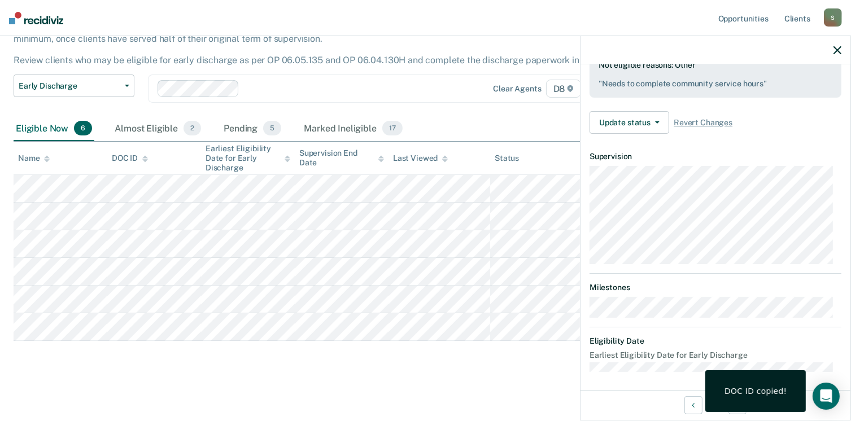
scroll to position [208, 0]
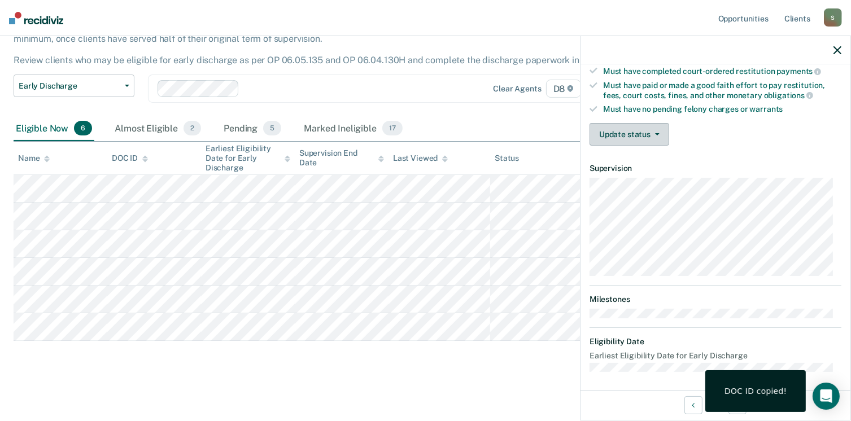
click at [640, 130] on button "Update status" at bounding box center [630, 134] width 80 height 23
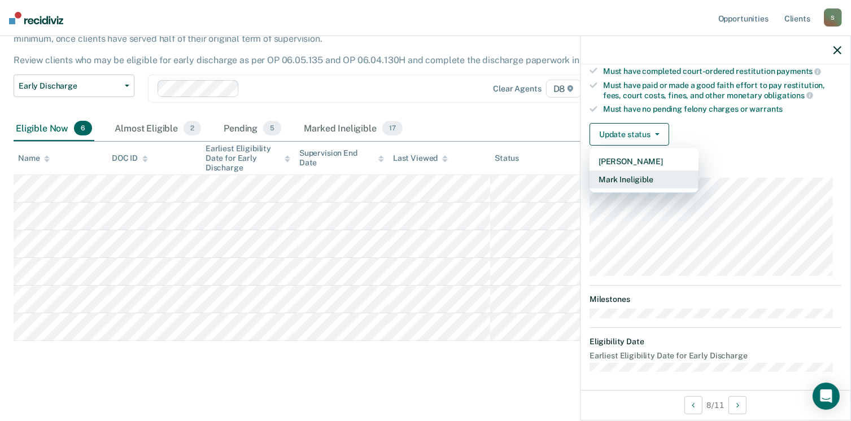
click at [655, 177] on button "Mark Ineligible" at bounding box center [644, 180] width 109 height 18
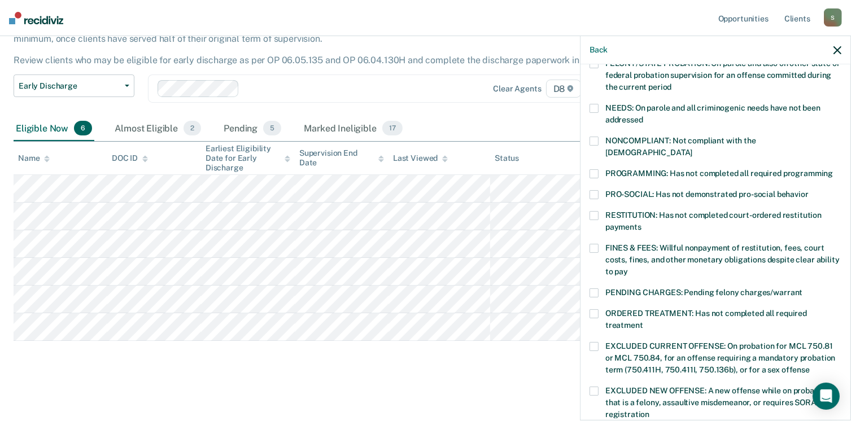
scroll to position [156, 0]
click at [595, 170] on span at bounding box center [594, 174] width 9 height 9
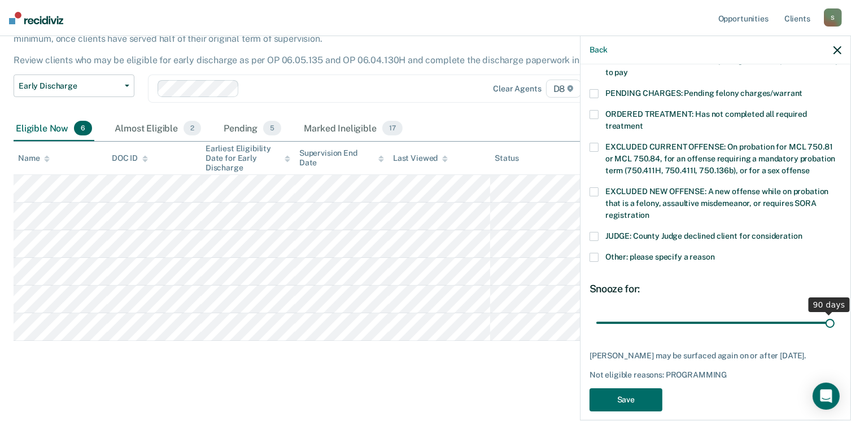
drag, startPoint x: 695, startPoint y: 307, endPoint x: 863, endPoint y: 315, distance: 168.5
type input "90"
click at [835, 315] on input "range" at bounding box center [716, 324] width 238 height 20
click at [613, 392] on button "Save" at bounding box center [626, 400] width 73 height 23
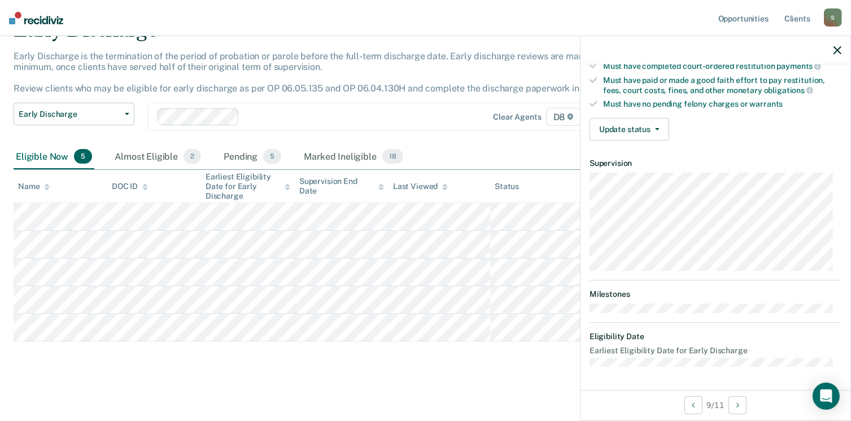
scroll to position [208, 0]
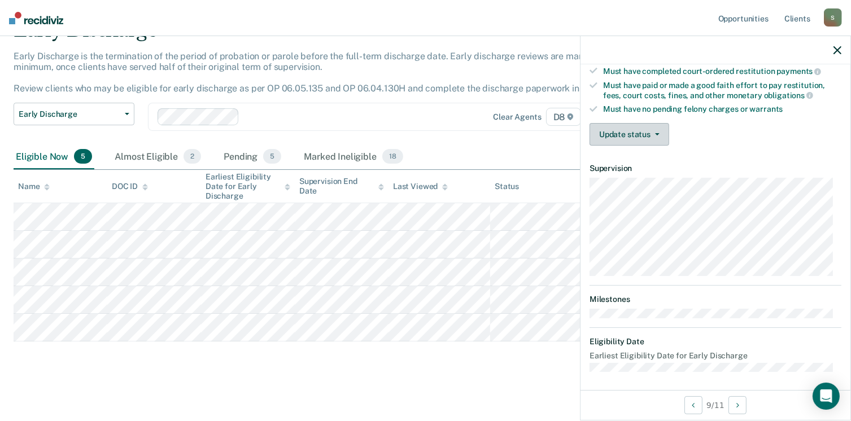
click at [621, 132] on button "Update status" at bounding box center [630, 134] width 80 height 23
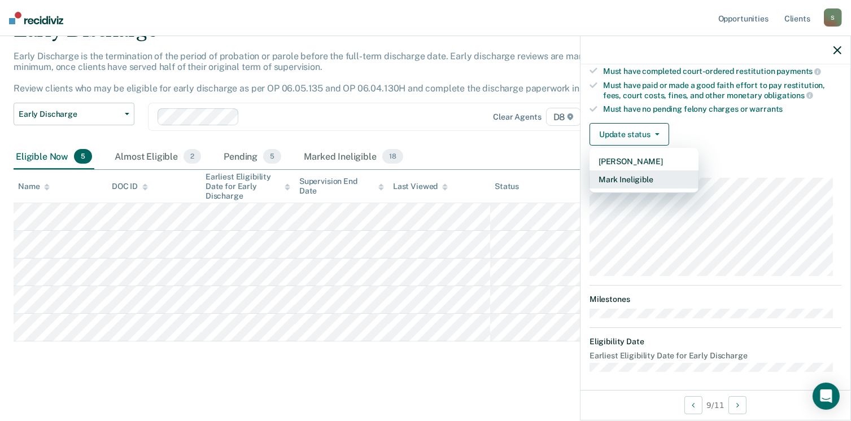
click at [631, 175] on button "Mark Ineligible" at bounding box center [644, 180] width 109 height 18
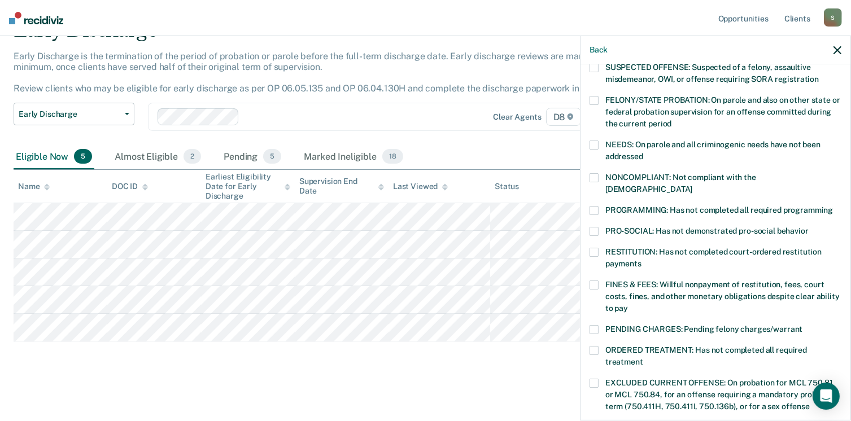
scroll to position [118, 0]
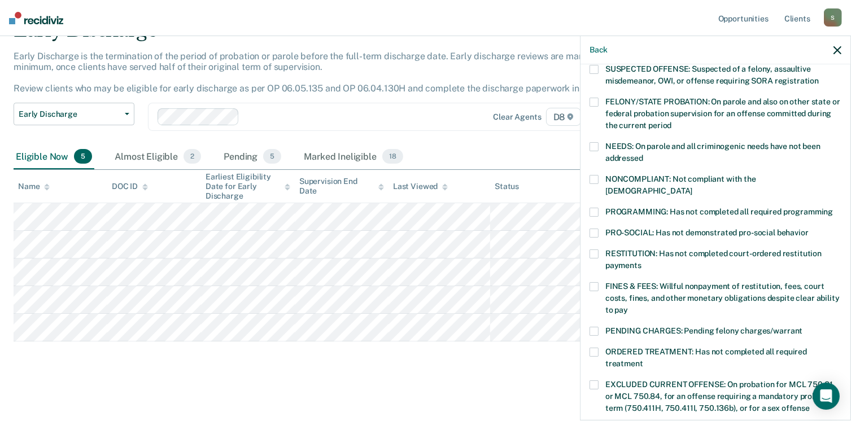
click at [594, 208] on span at bounding box center [594, 212] width 9 height 9
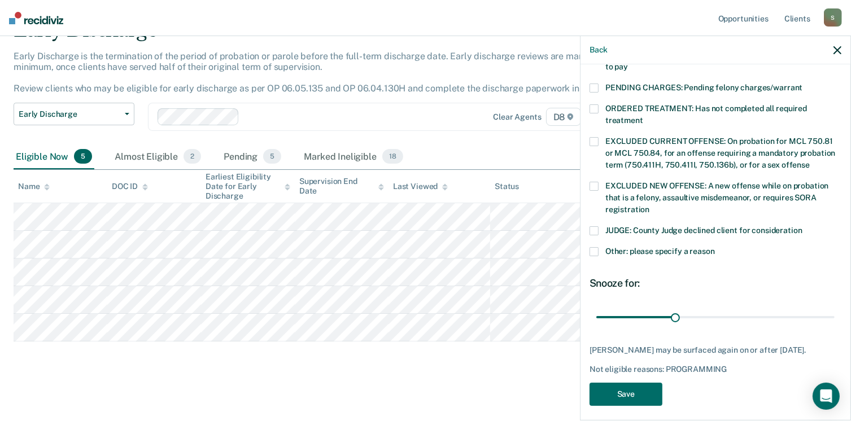
scroll to position [365, 0]
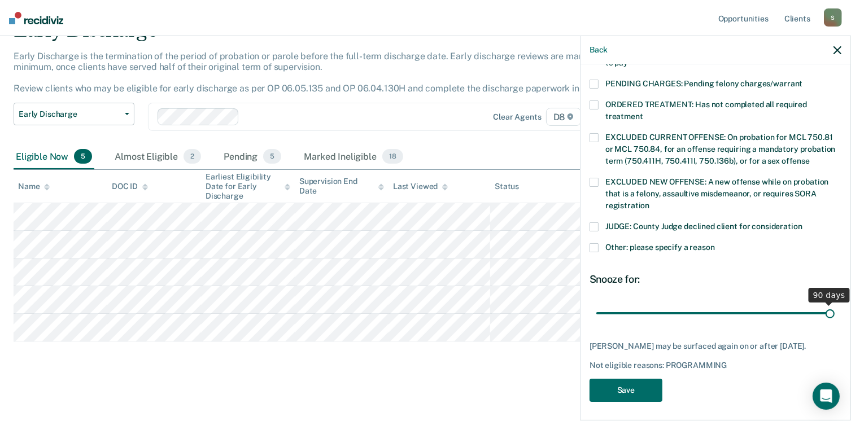
drag, startPoint x: 675, startPoint y: 301, endPoint x: 851, endPoint y: 294, distance: 175.8
type input "90"
click at [835, 304] on input "range" at bounding box center [716, 314] width 238 height 20
click at [644, 391] on button "Save" at bounding box center [626, 390] width 73 height 23
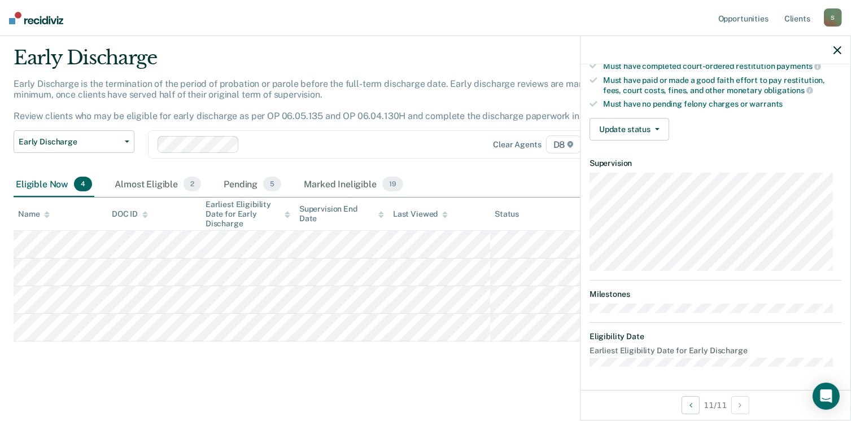
scroll to position [208, 0]
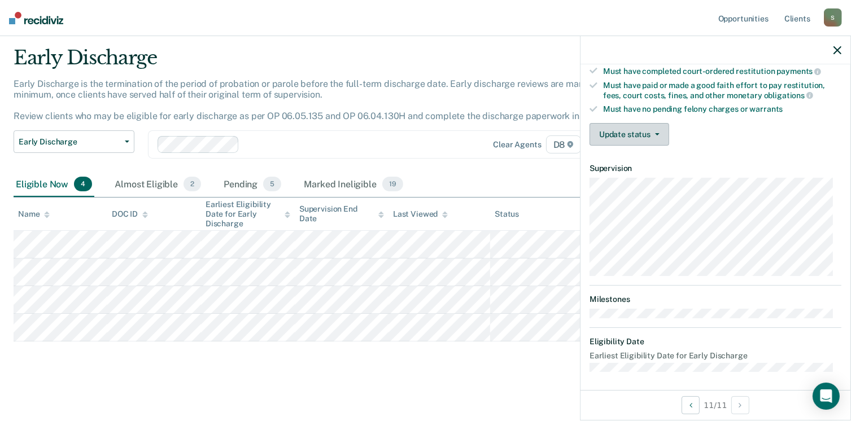
click at [626, 132] on button "Update status" at bounding box center [630, 134] width 80 height 23
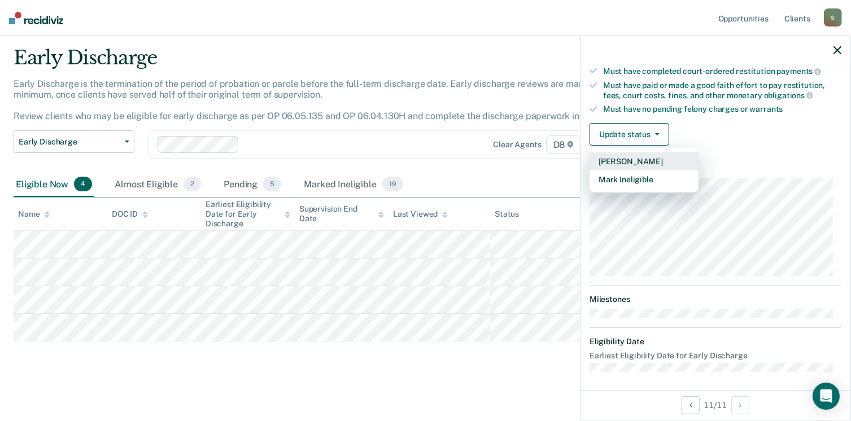
click at [633, 158] on button "[PERSON_NAME]" at bounding box center [644, 162] width 109 height 18
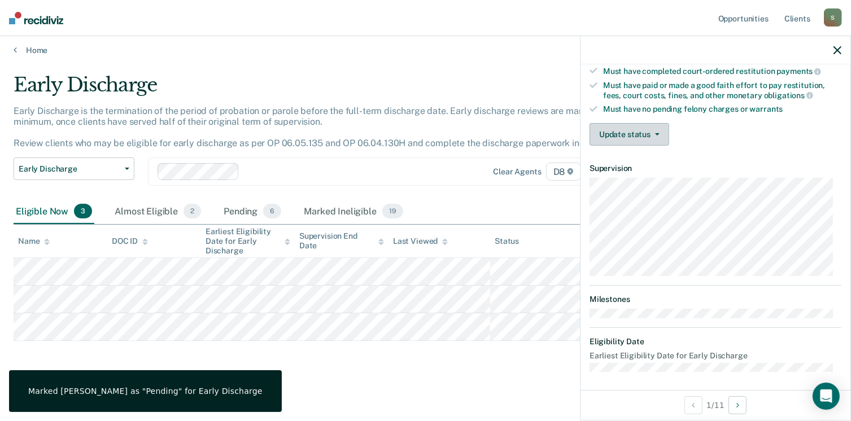
click at [630, 136] on button "Update status" at bounding box center [630, 134] width 80 height 23
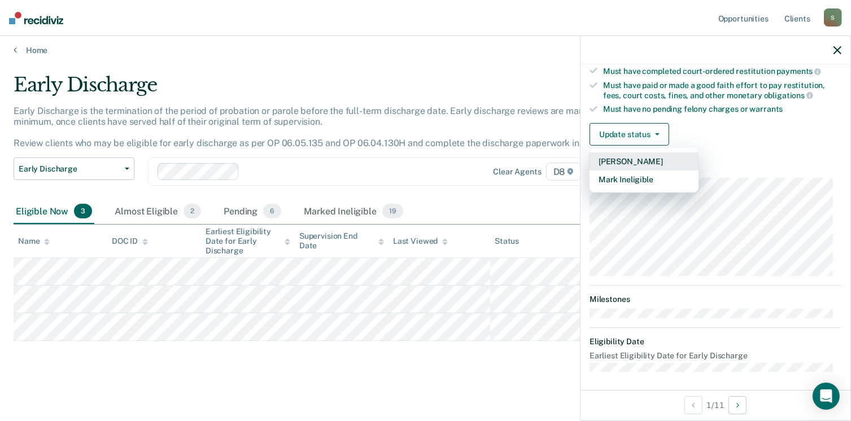
click at [637, 158] on button "[PERSON_NAME]" at bounding box center [644, 162] width 109 height 18
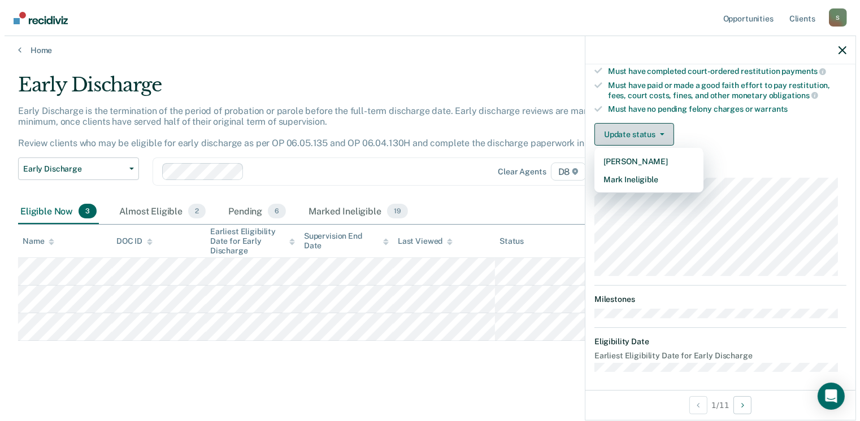
scroll to position [0, 0]
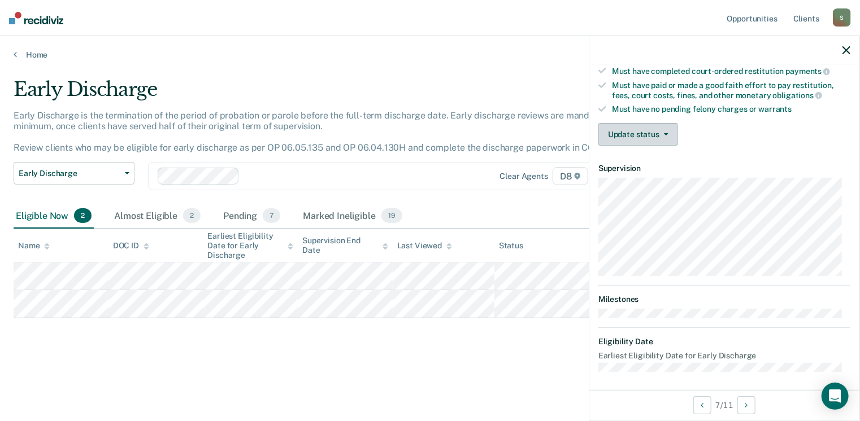
click at [661, 132] on button "Update status" at bounding box center [638, 134] width 80 height 23
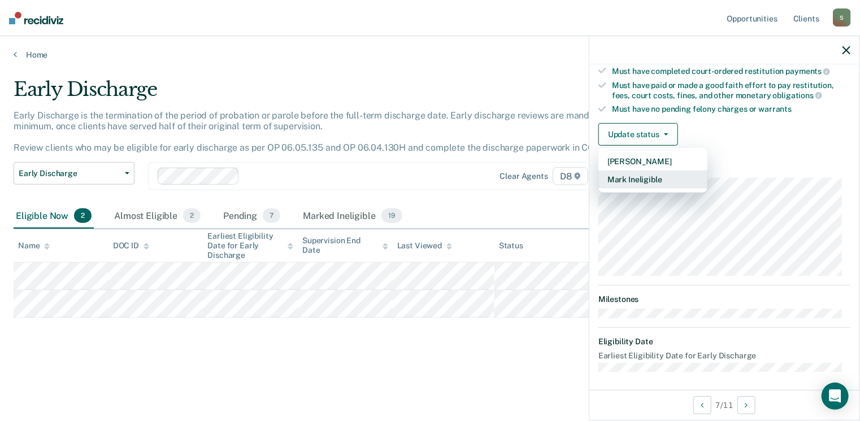
click at [667, 177] on button "Mark Ineligible" at bounding box center [652, 180] width 109 height 18
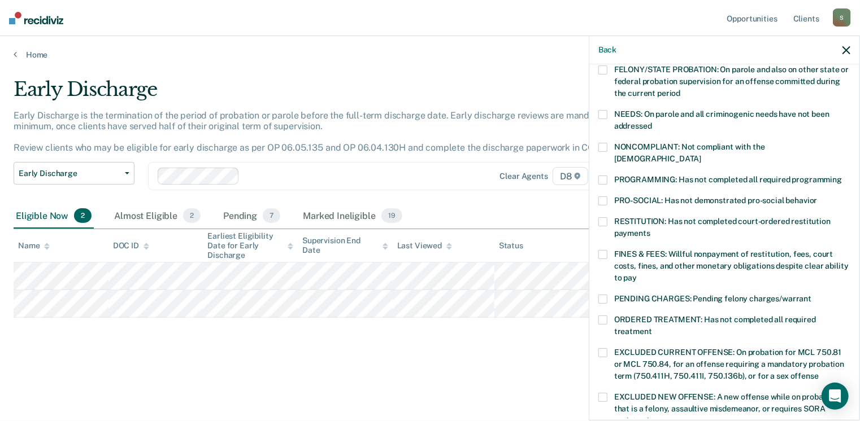
scroll to position [151, 0]
click at [602, 315] on label "ORDERED TREATMENT: Has not completed all required treatment" at bounding box center [724, 327] width 252 height 24
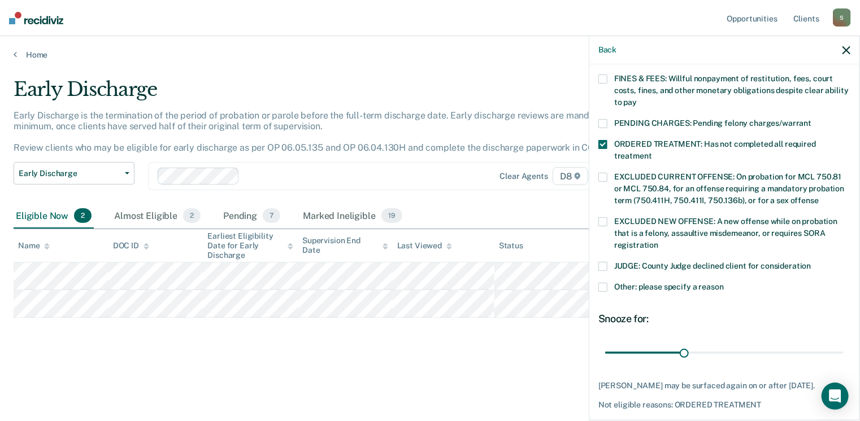
scroll to position [356, 0]
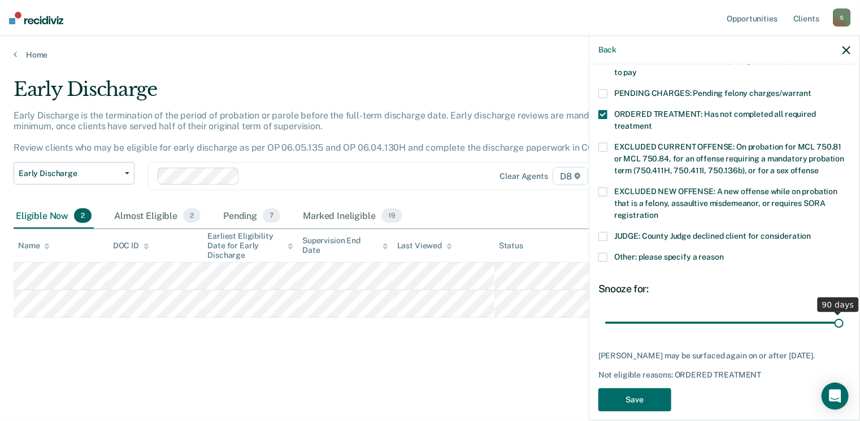
drag, startPoint x: 776, startPoint y: 313, endPoint x: 863, endPoint y: 313, distance: 87.0
type input "90"
click at [843, 314] on input "range" at bounding box center [724, 324] width 238 height 20
click at [651, 389] on button "Save" at bounding box center [634, 400] width 73 height 23
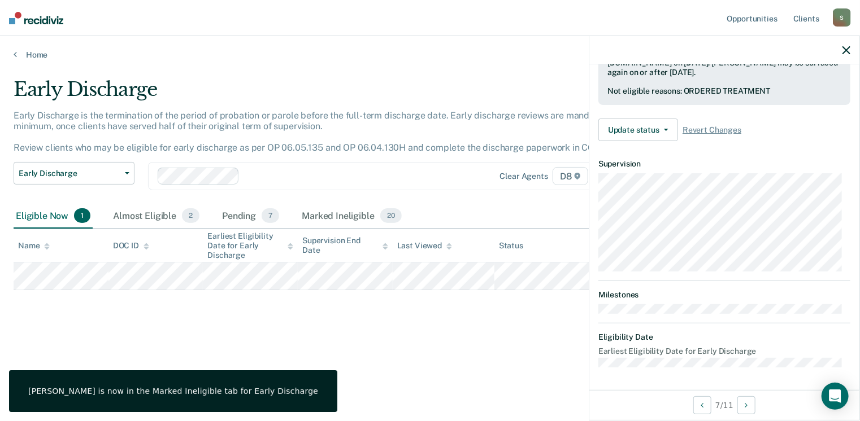
scroll to position [292, 0]
